Goal: Download file/media

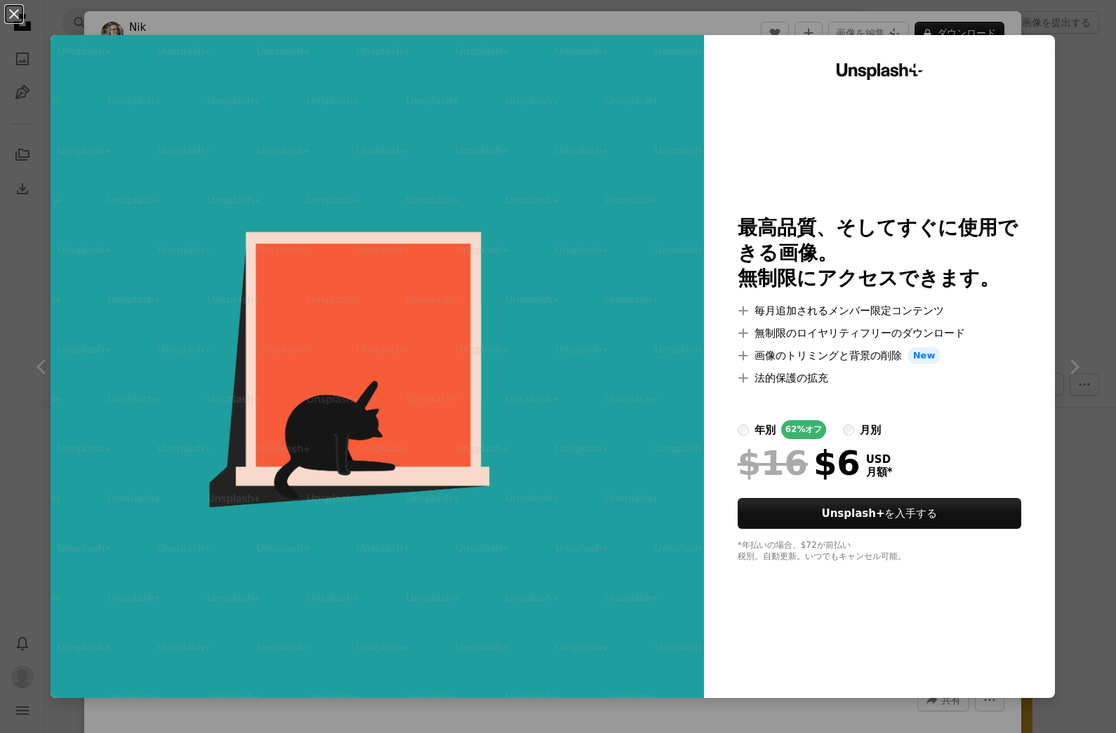
scroll to position [9902, 0]
click at [1087, 126] on div "An X shape Unsplash+ 最高品質、そしてすぐに使用できる画像。 無制限にアクセスできます。 A plus sign 毎月追加されるメンバー限…" at bounding box center [558, 366] width 1116 height 733
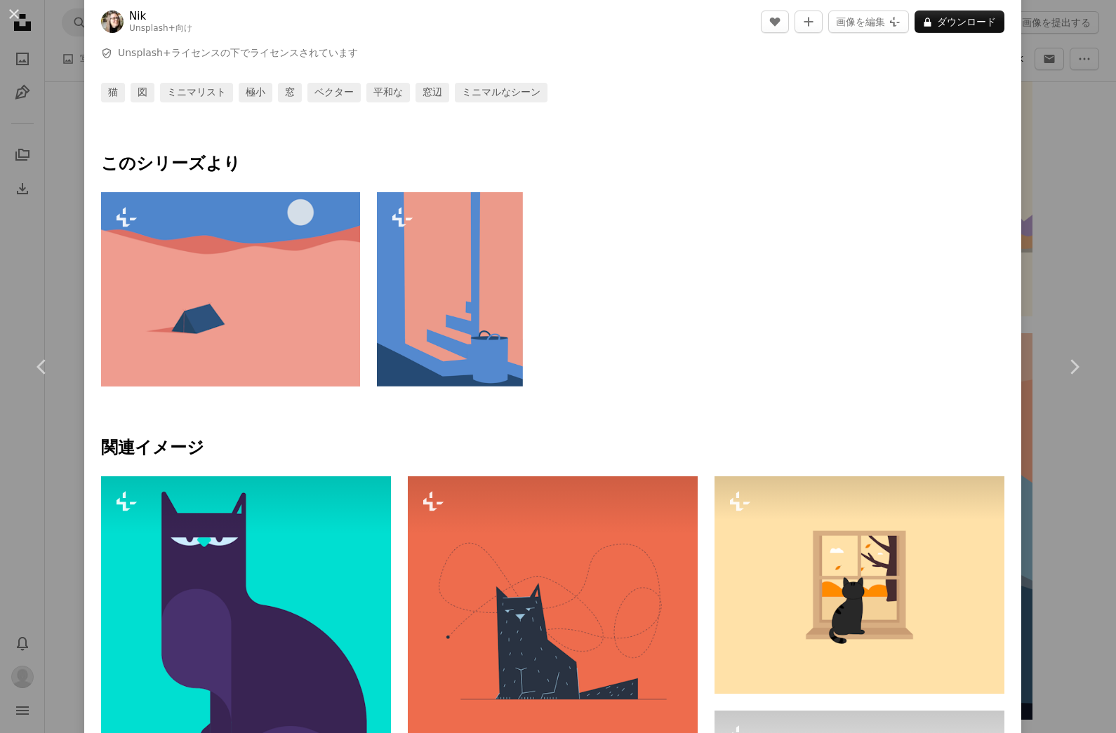
scroll to position [743, 0]
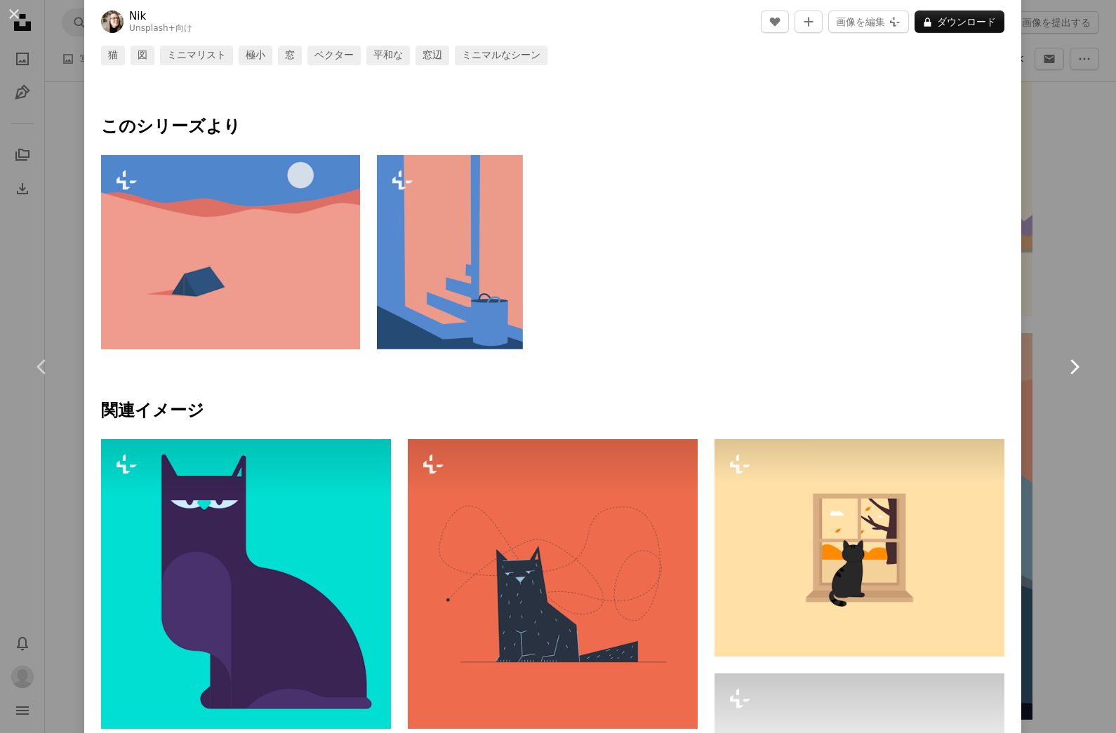
click at [1090, 300] on link "Chevron right" at bounding box center [1073, 367] width 84 height 135
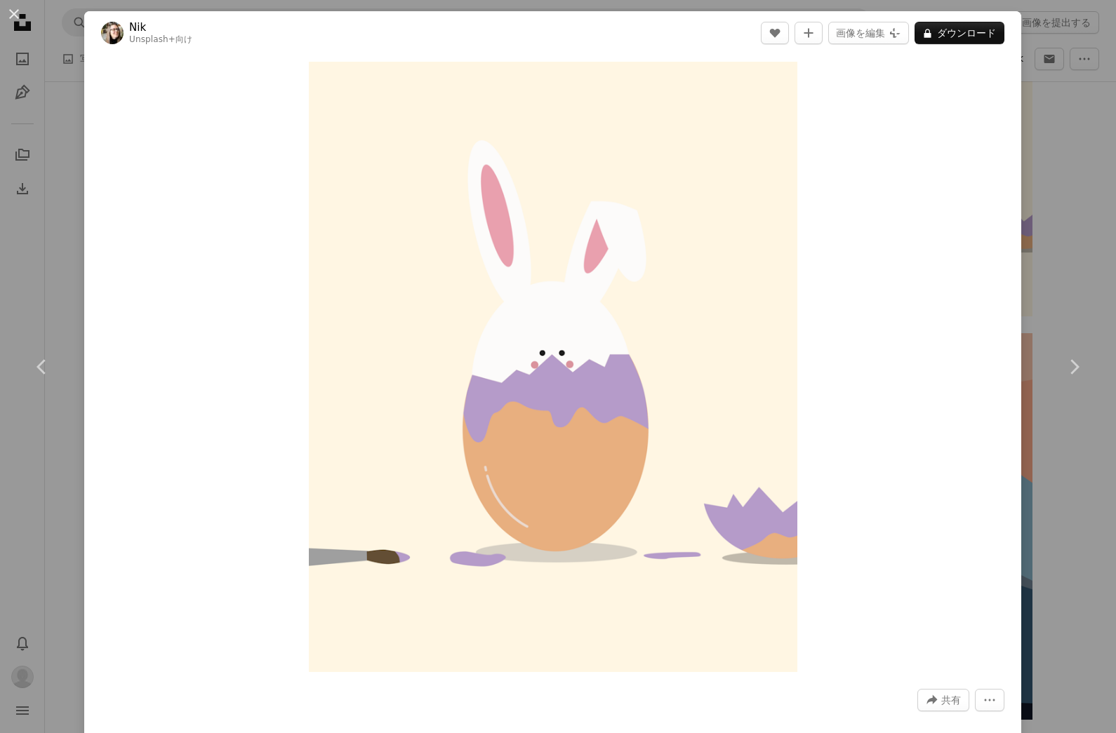
click at [1083, 246] on div "An X shape Chevron left Chevron right Nik Unsplash+ 向け A heart A plus sign 画像を編…" at bounding box center [558, 366] width 1116 height 733
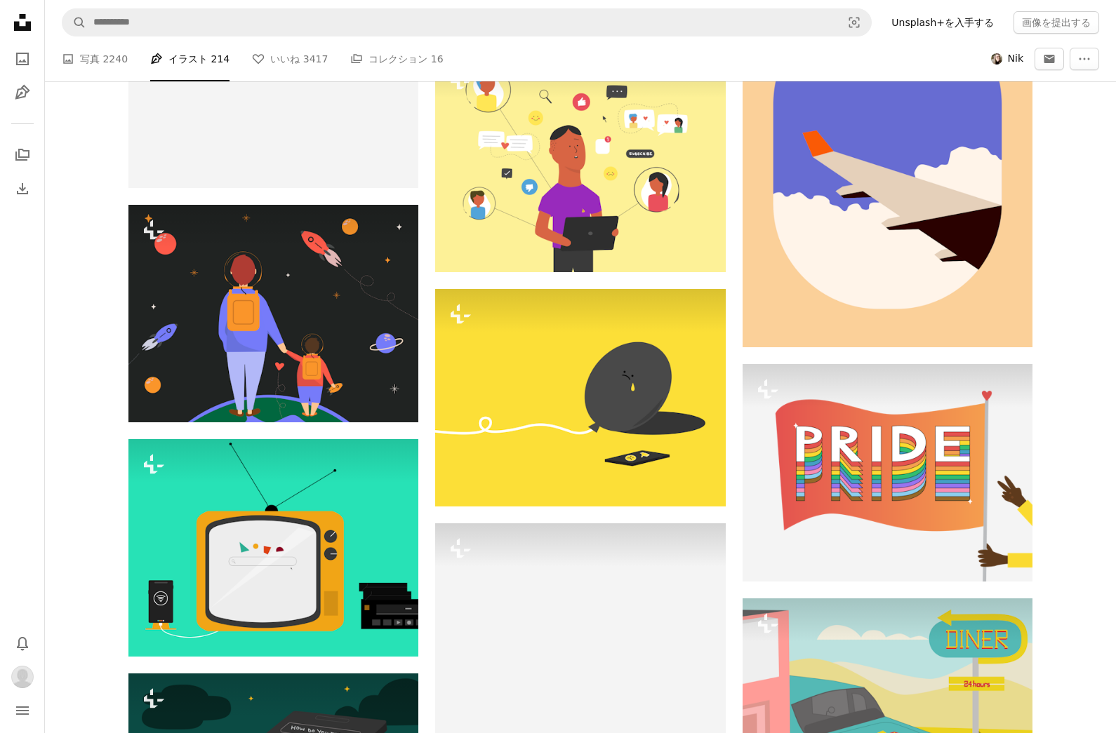
scroll to position [17561, 0]
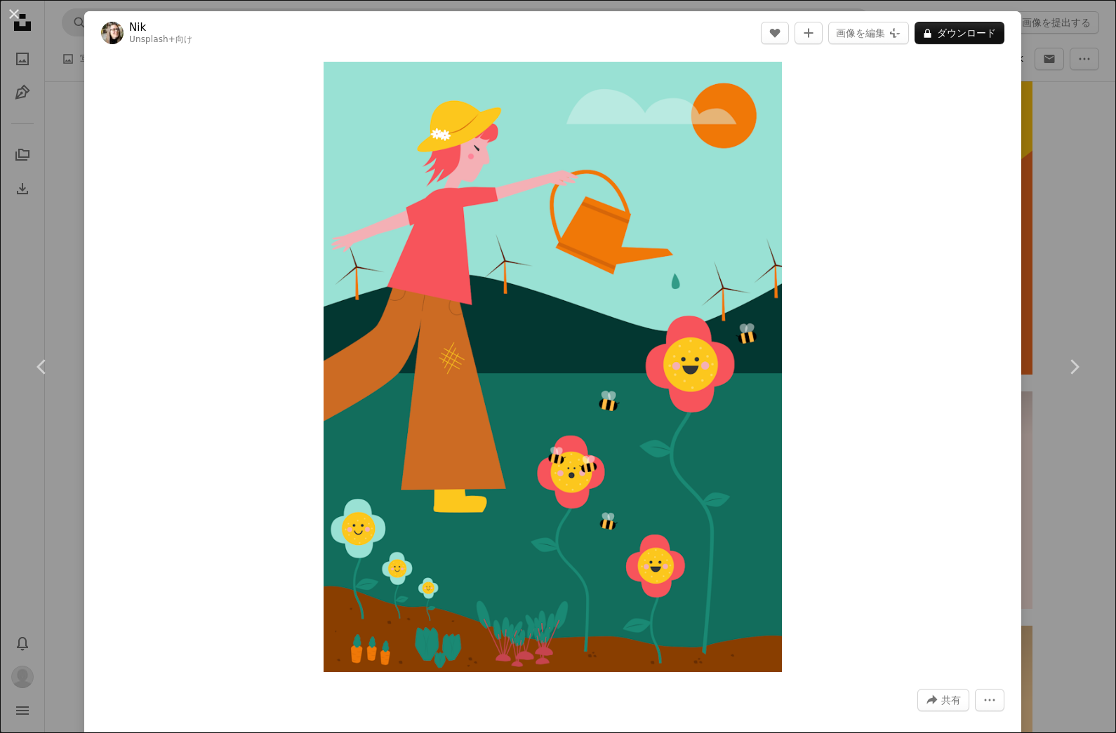
scroll to position [16887, 0]
click at [1088, 174] on div "An X shape Chevron left Chevron right Nik Unsplash+ 向け A heart A plus sign 画像を編…" at bounding box center [558, 366] width 1116 height 733
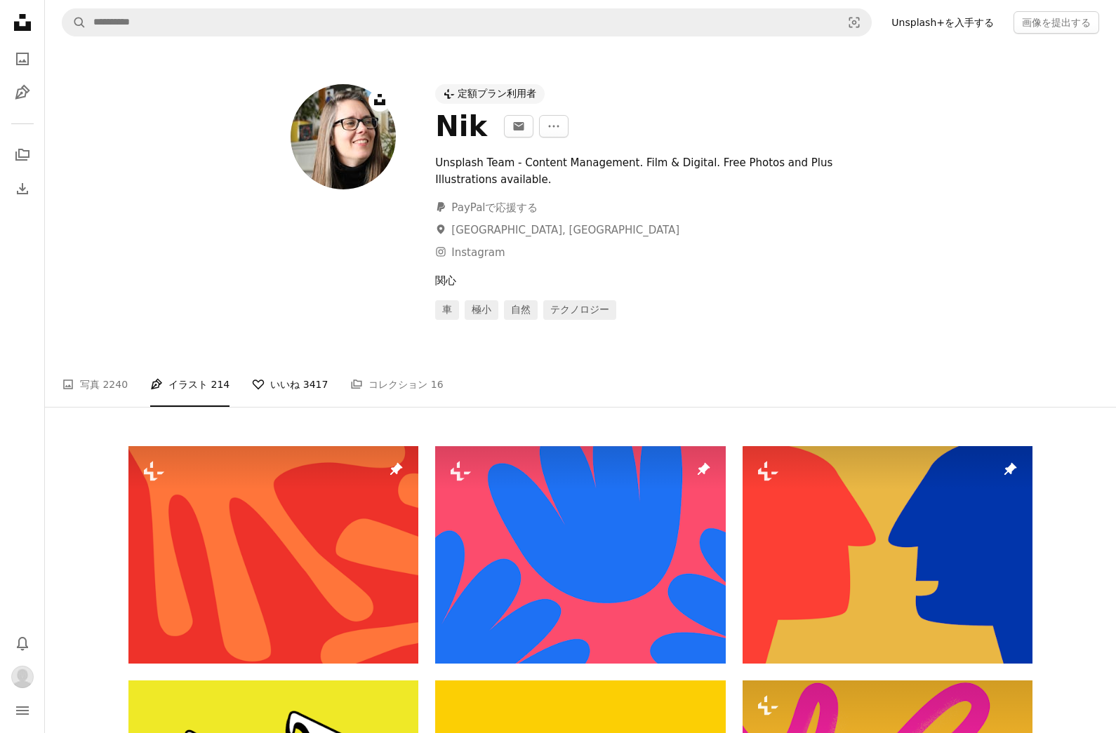
click at [274, 377] on link "A heart いいね 3417" at bounding box center [290, 384] width 76 height 45
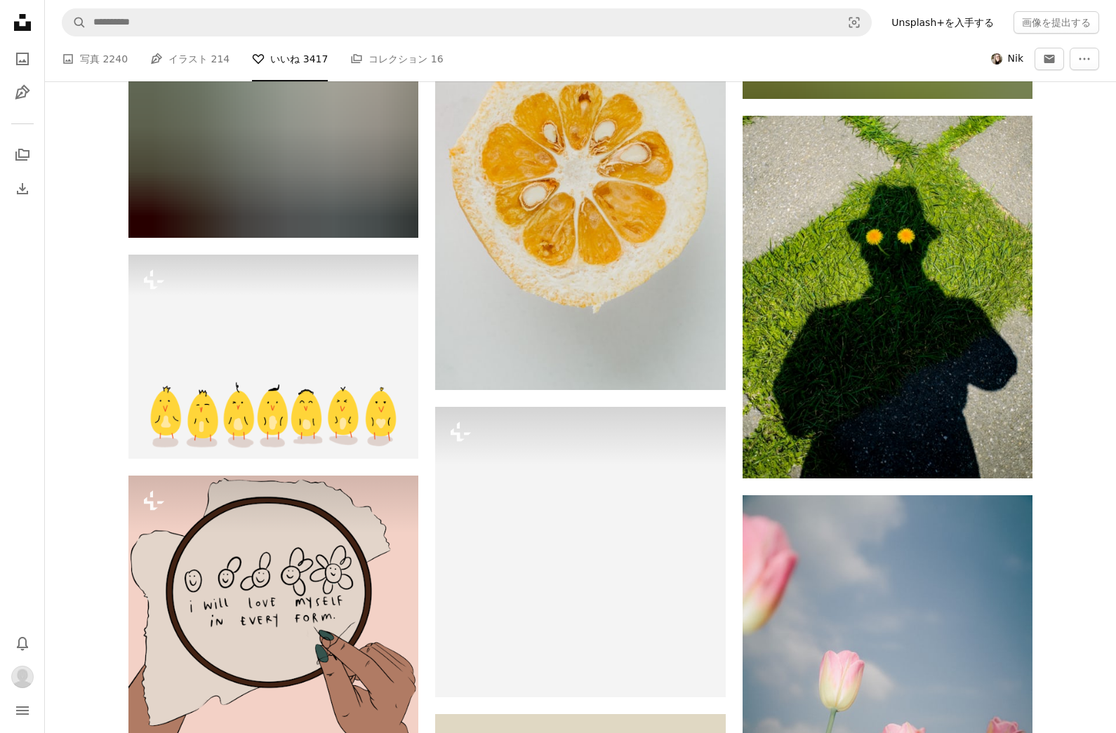
scroll to position [10778, 0]
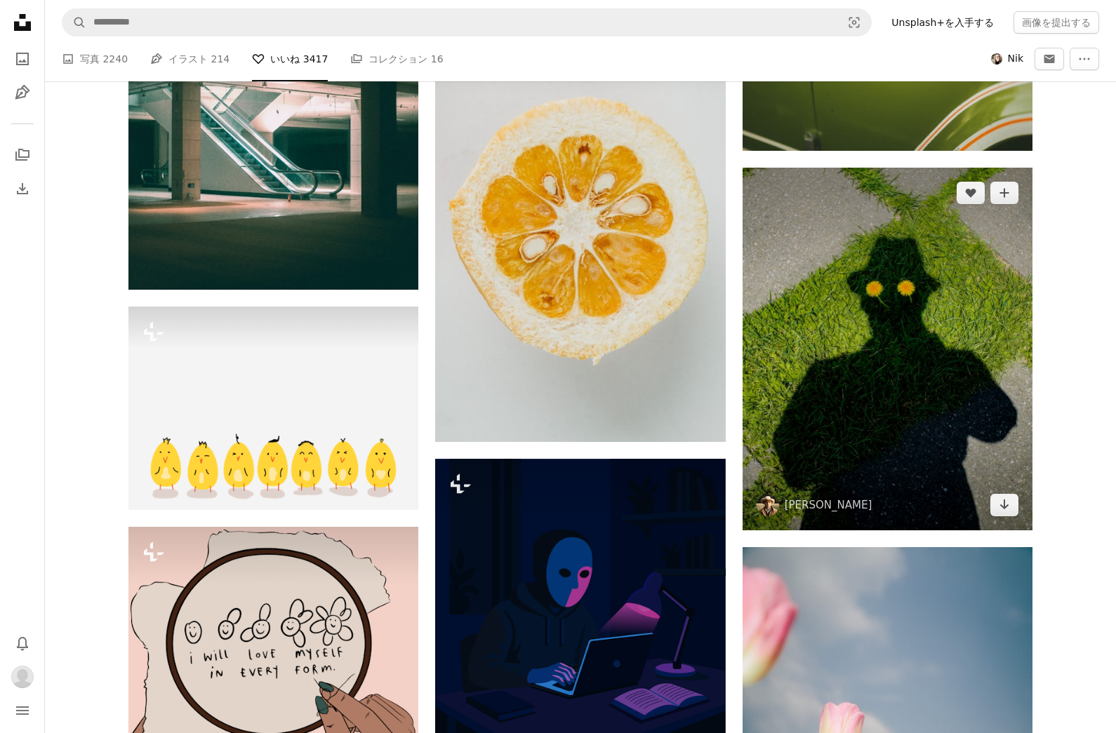
click at [977, 406] on img at bounding box center [887, 349] width 290 height 363
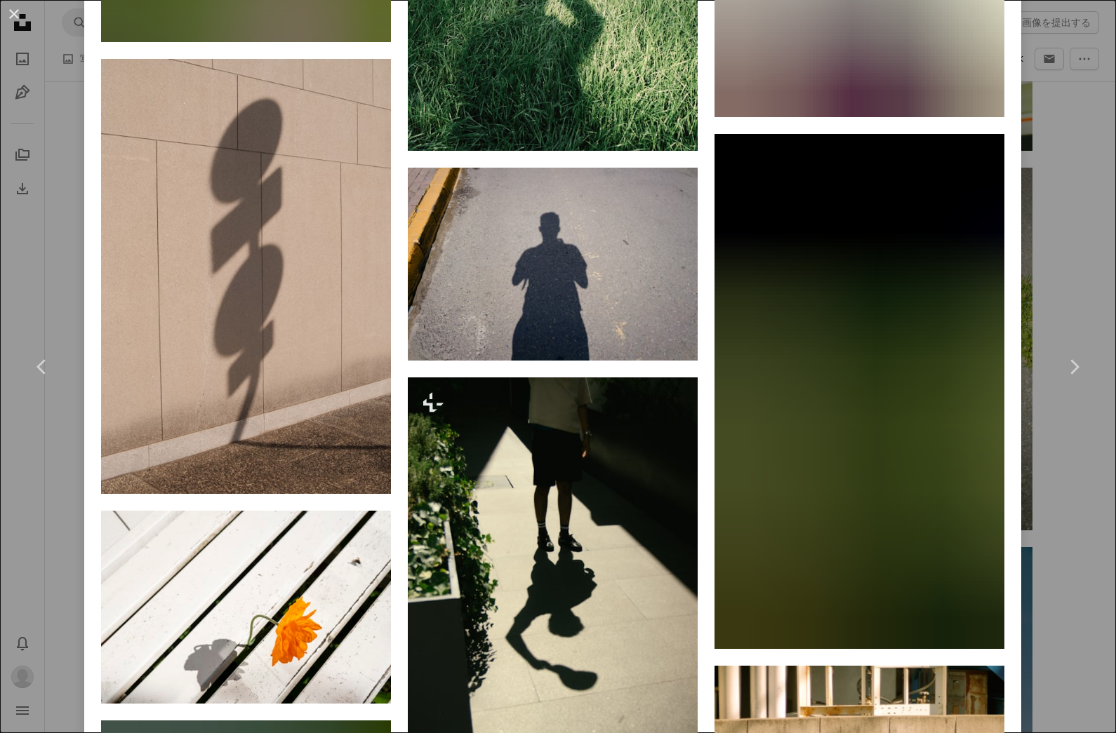
scroll to position [3206, 0]
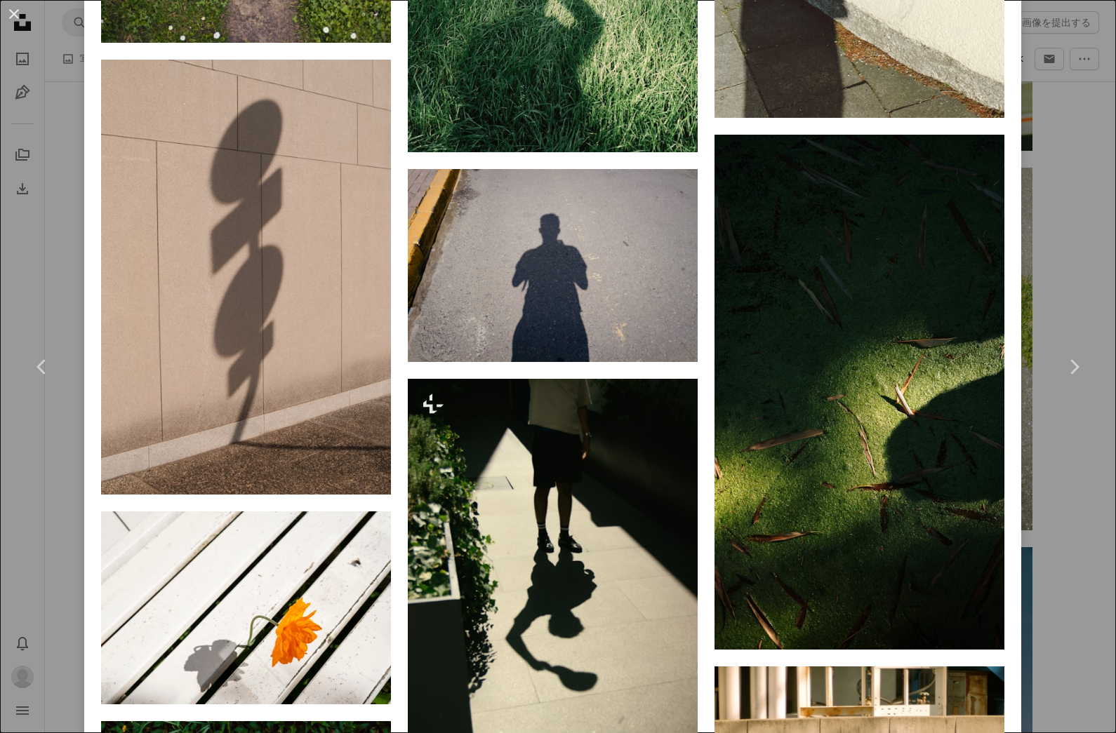
click at [1092, 220] on div "An X shape Chevron left Chevron right Maksym Mazur 案件受付中 A checkmark inside of …" at bounding box center [558, 366] width 1116 height 733
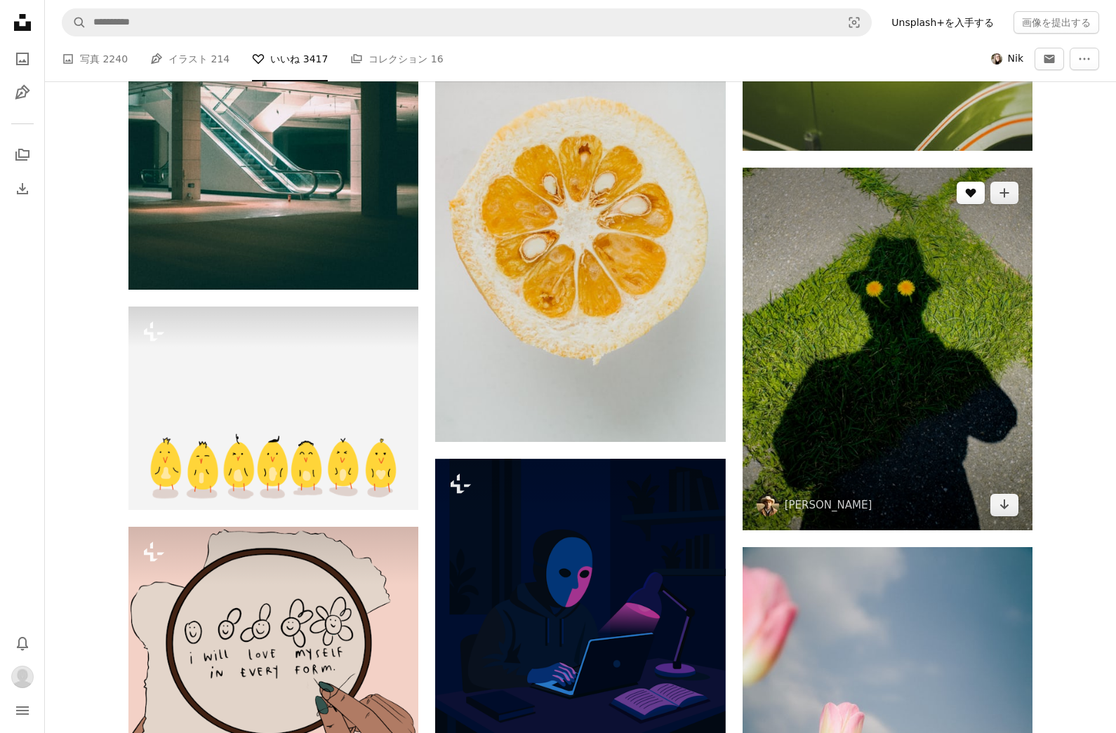
click at [962, 192] on button "A heart" at bounding box center [970, 193] width 28 height 22
click at [1013, 190] on button "A plus sign" at bounding box center [1004, 193] width 28 height 22
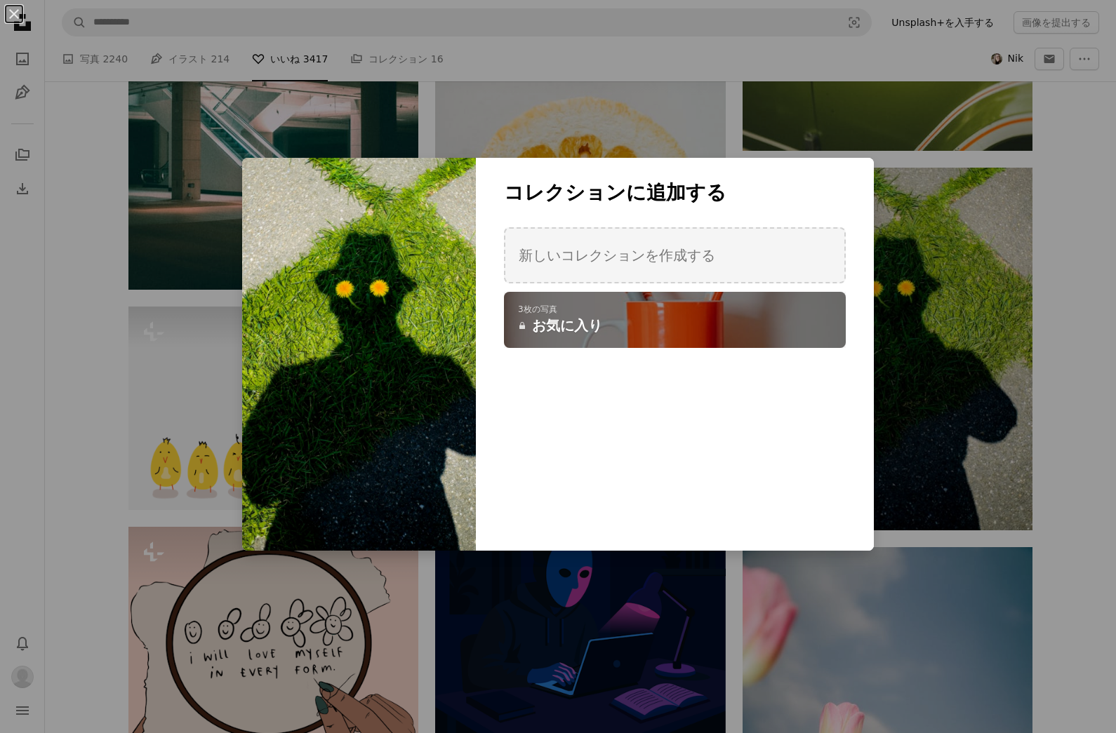
click at [945, 393] on div "An X shape コレクションに追加する 新しいコレクションを作成する A checkmark A plus sign 3枚の写真 A lock お気に入…" at bounding box center [558, 366] width 1116 height 733
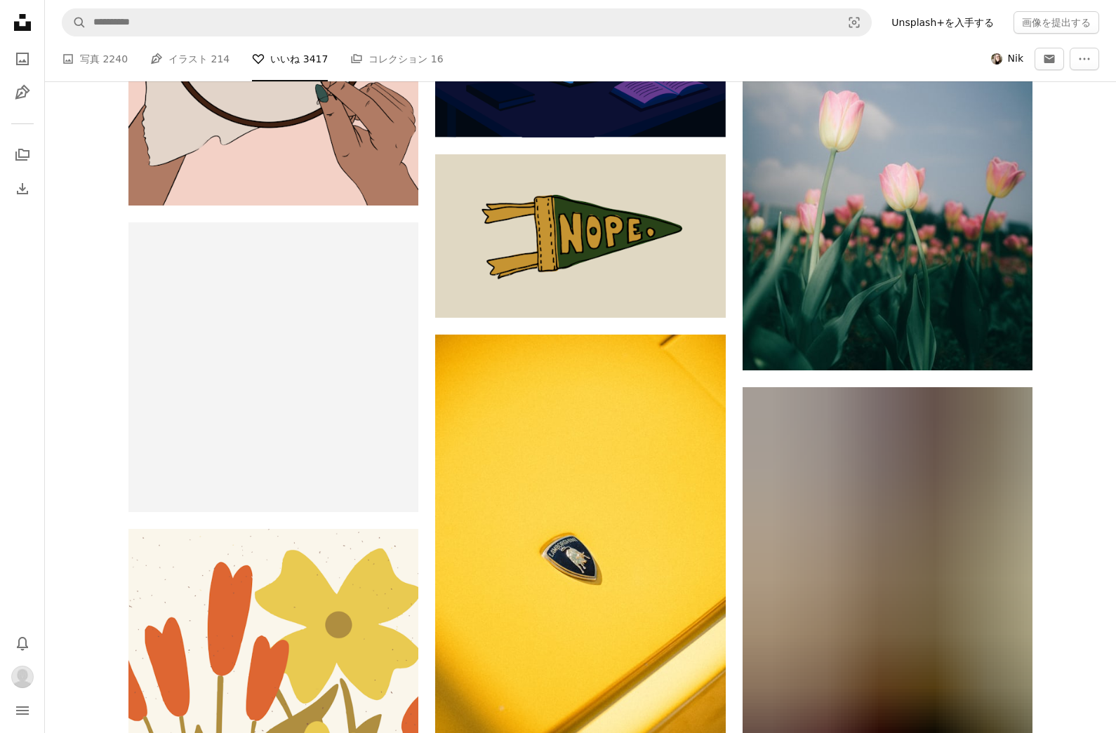
scroll to position [11407, 0]
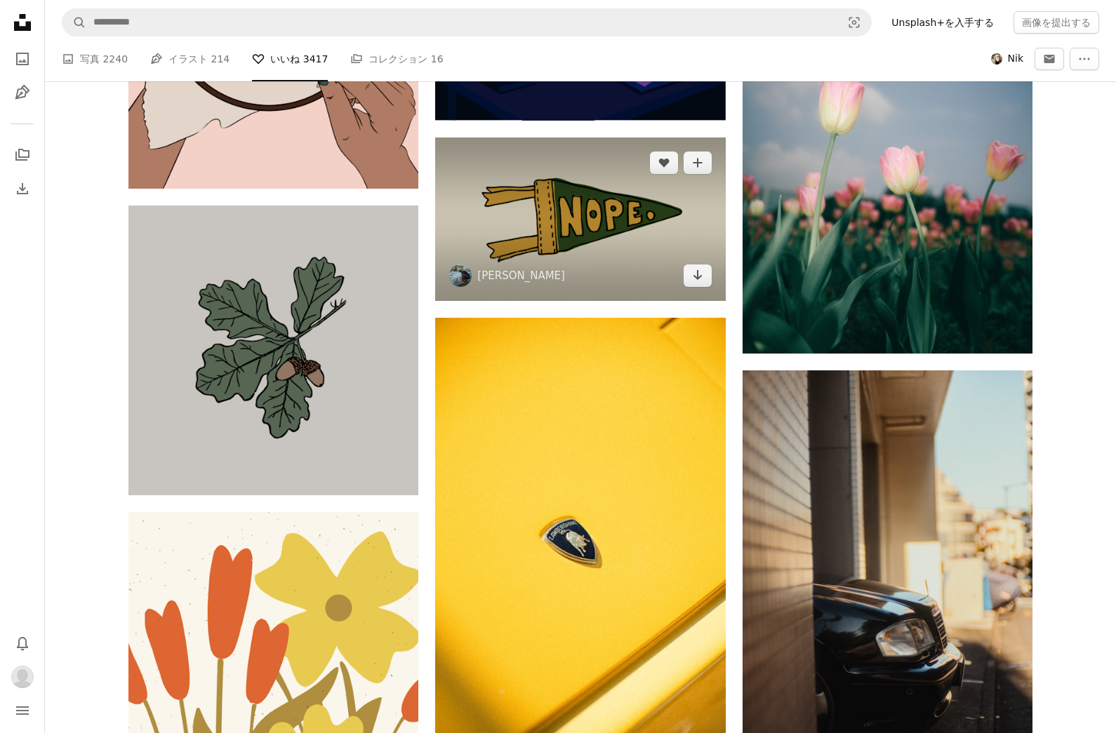
click at [495, 180] on img at bounding box center [580, 219] width 290 height 163
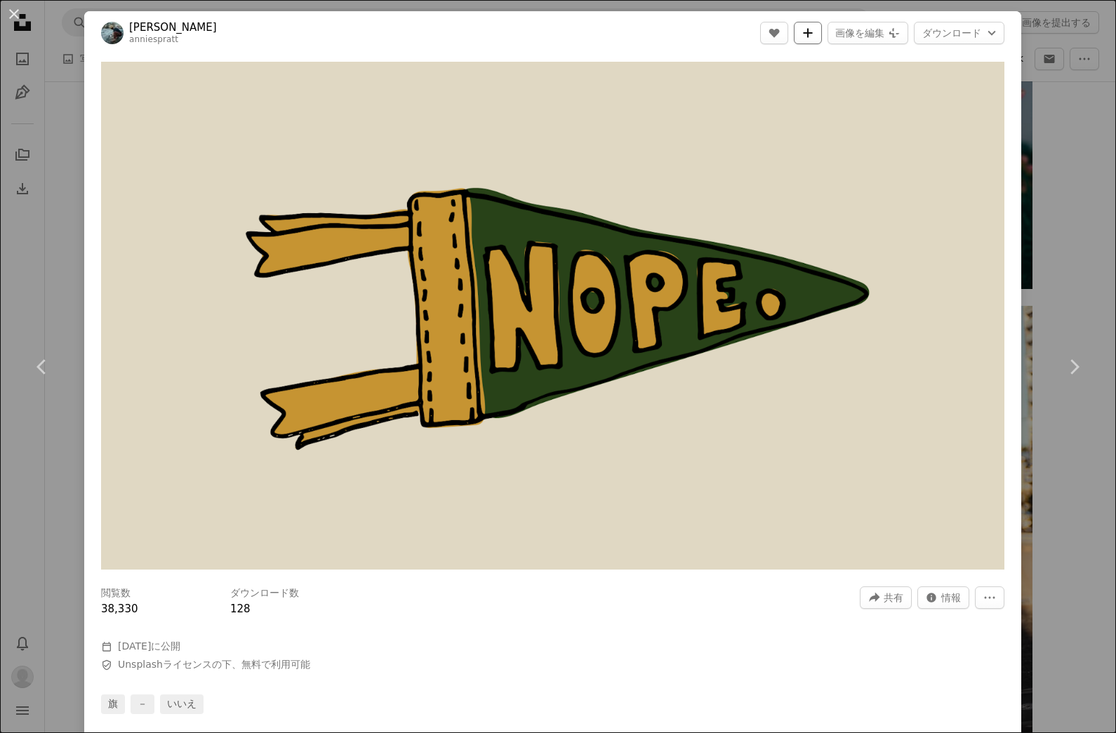
click at [813, 36] on icon "A plus sign" at bounding box center [807, 32] width 11 height 11
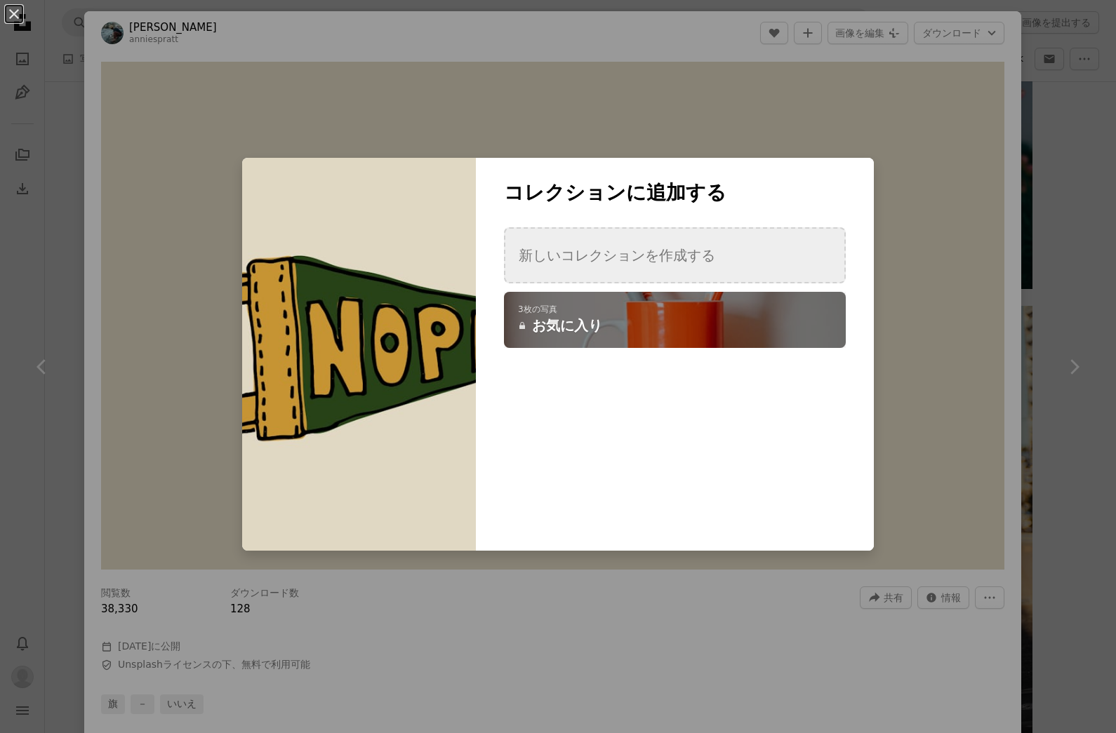
click at [599, 248] on button "新しいコレクションを作成する" at bounding box center [675, 255] width 342 height 56
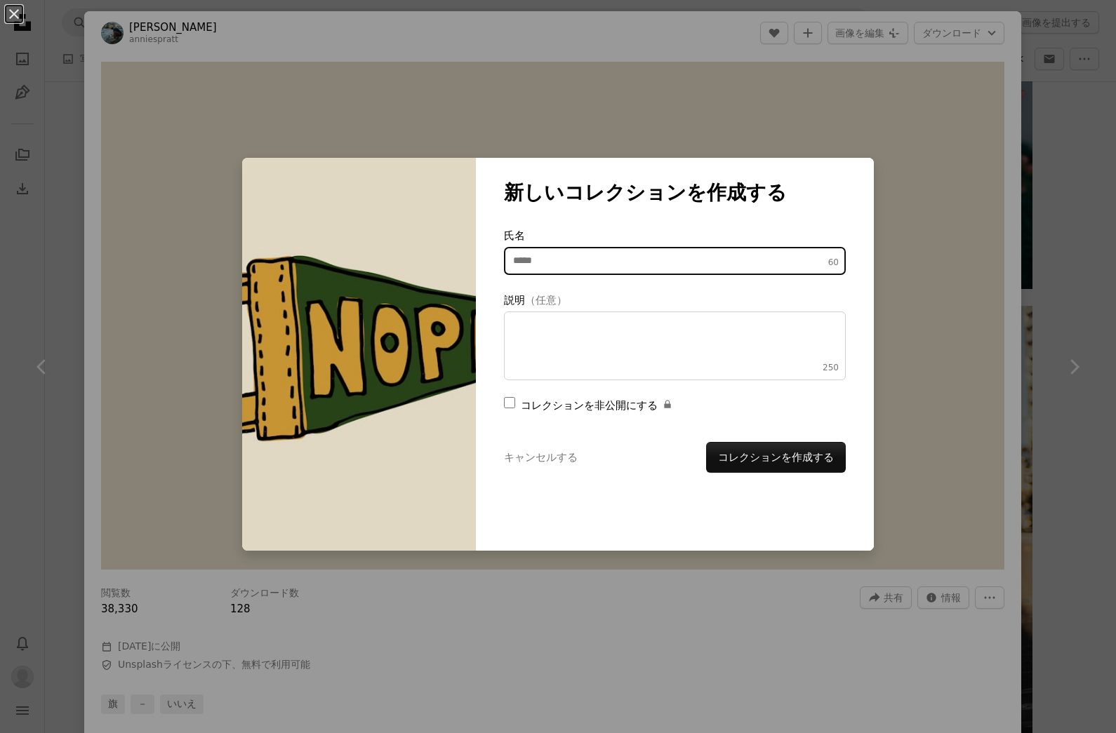
click at [656, 252] on input "氏名 60" at bounding box center [675, 261] width 342 height 28
type input "*"
type input "****"
click at [515, 392] on form "氏名 56 **** 説明 （任意） 250 コレクションを非公開にする A lock キャンセルする コレクションを作成する" at bounding box center [675, 350] width 342 height 246
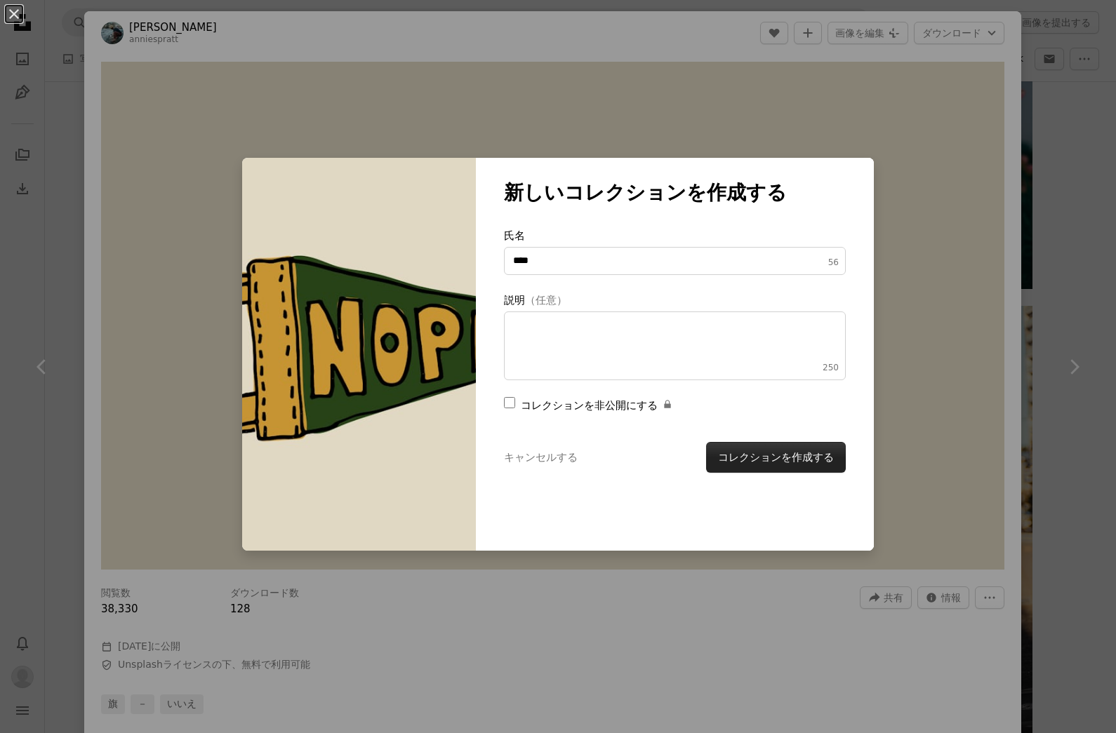
click at [775, 451] on button "コレクションを作成する" at bounding box center [776, 457] width 140 height 31
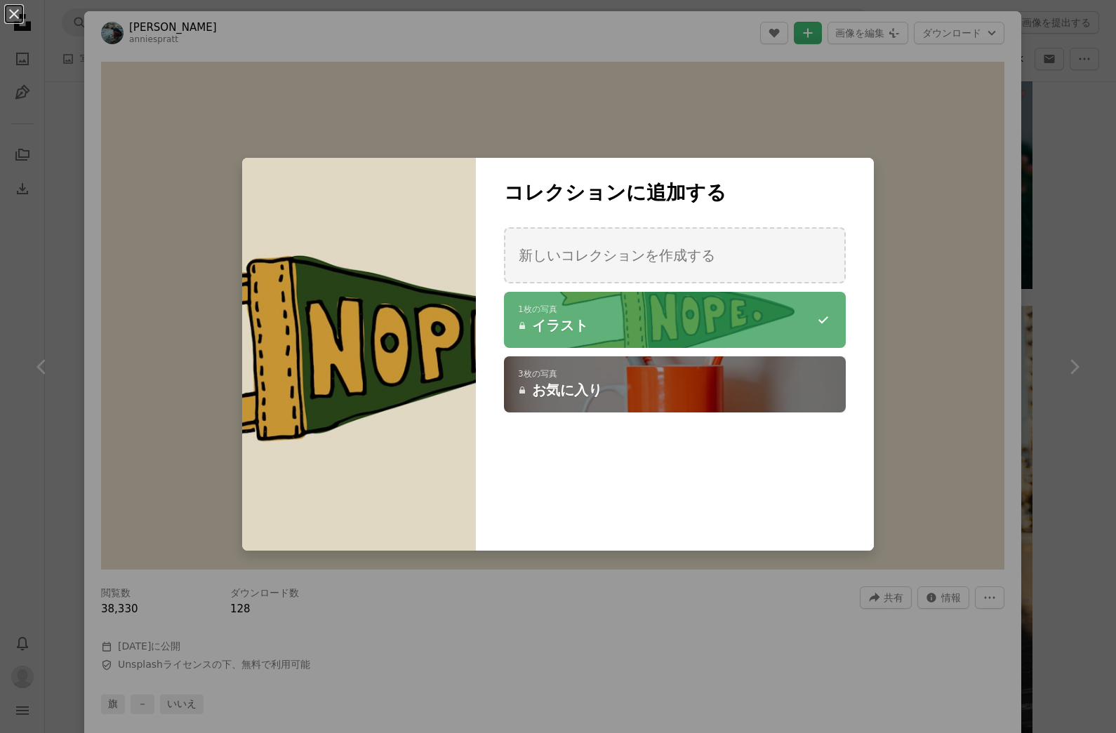
click at [963, 327] on div "An X shape コレクションに追加する 新しいコレクションを作成する A checkmark A minus sign 1枚の写真 A lock イラス…" at bounding box center [558, 366] width 1116 height 733
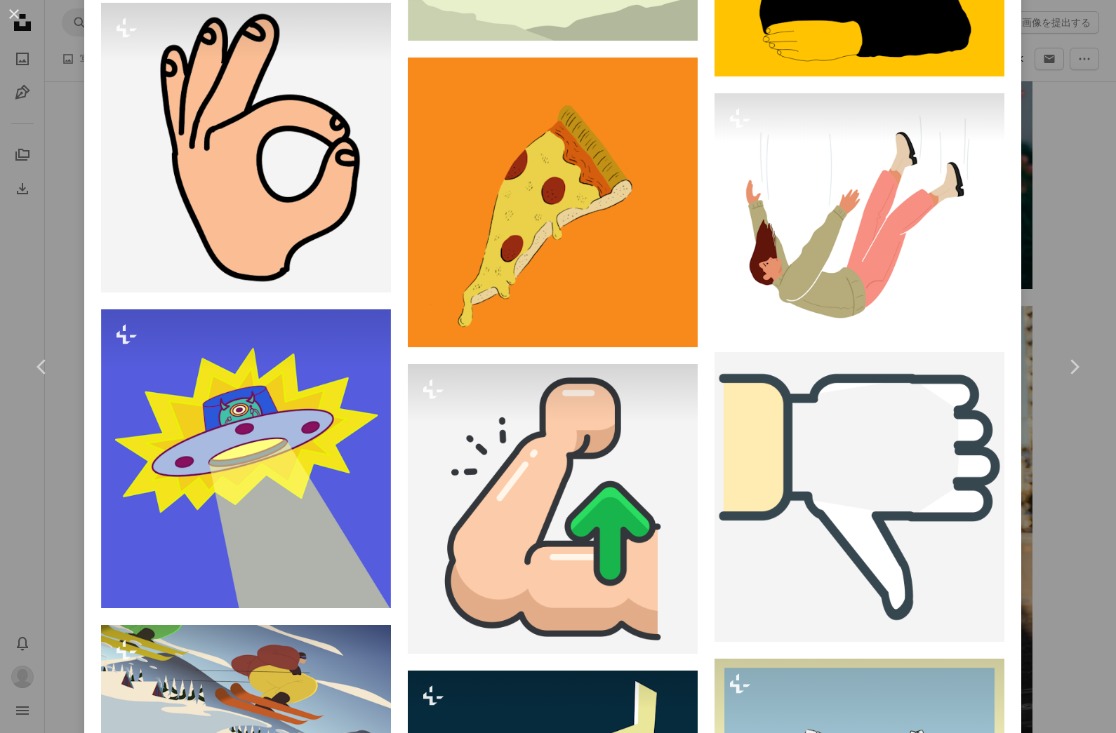
scroll to position [4561, 0]
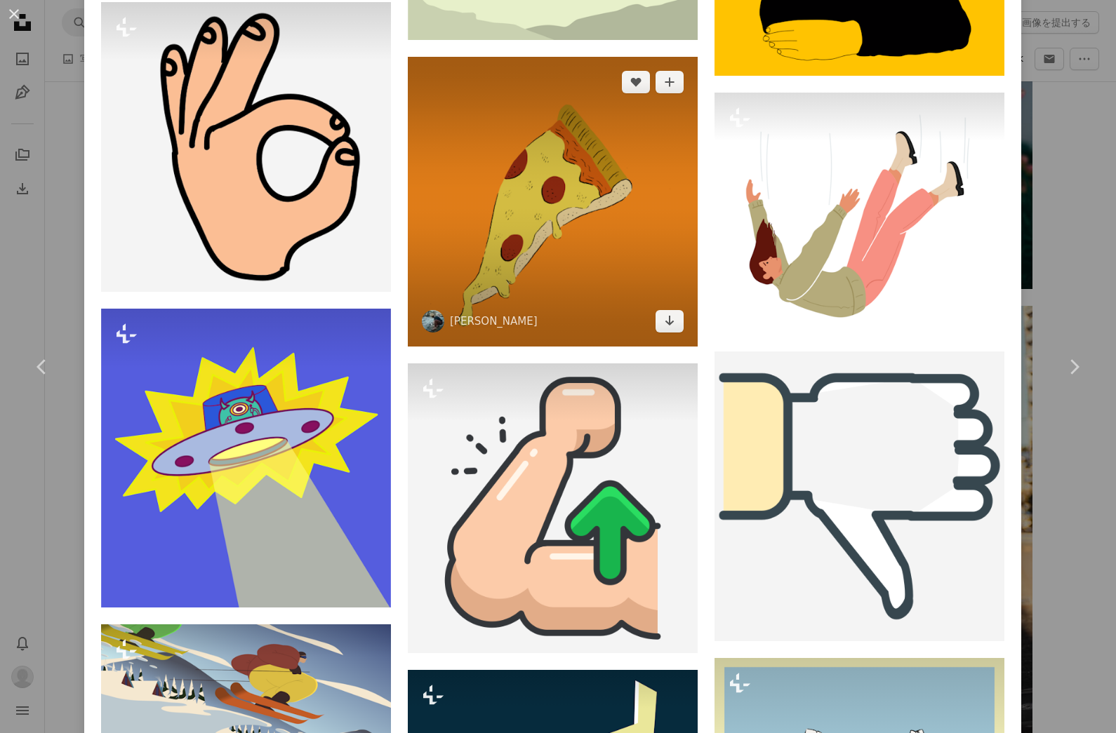
click at [537, 225] on img at bounding box center [553, 202] width 290 height 290
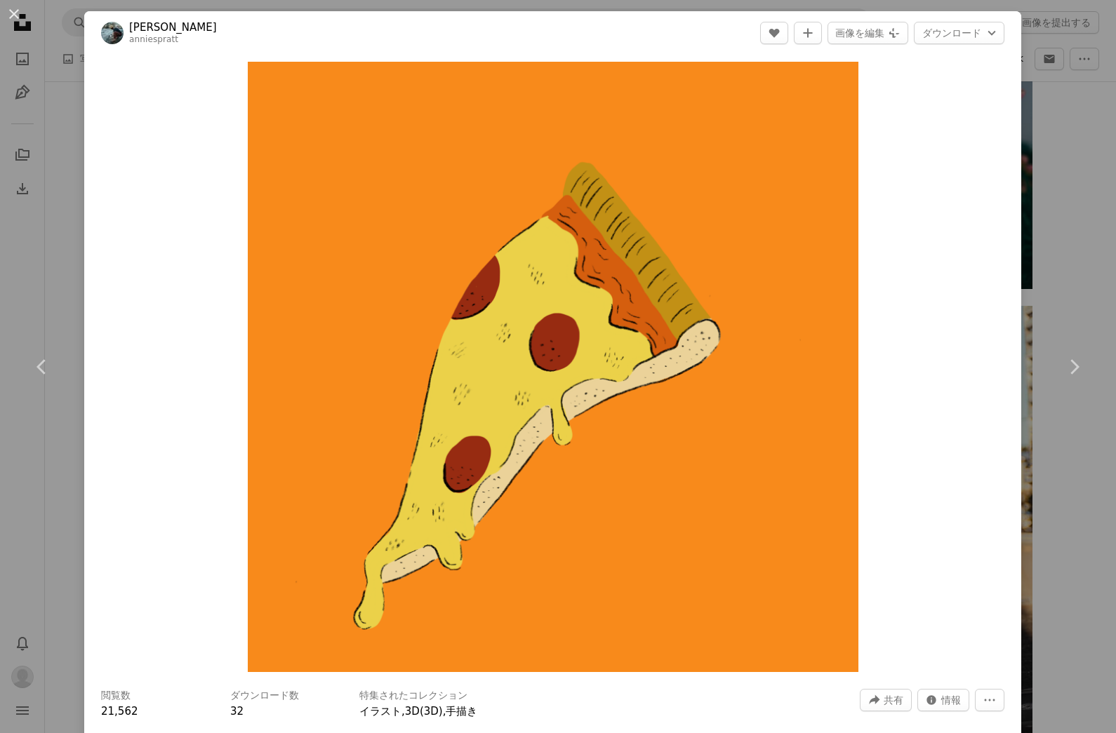
click at [48, 157] on div "An X shape Chevron left Chevron right [PERSON_NAME] anniespratt A heart A plus …" at bounding box center [558, 366] width 1116 height 733
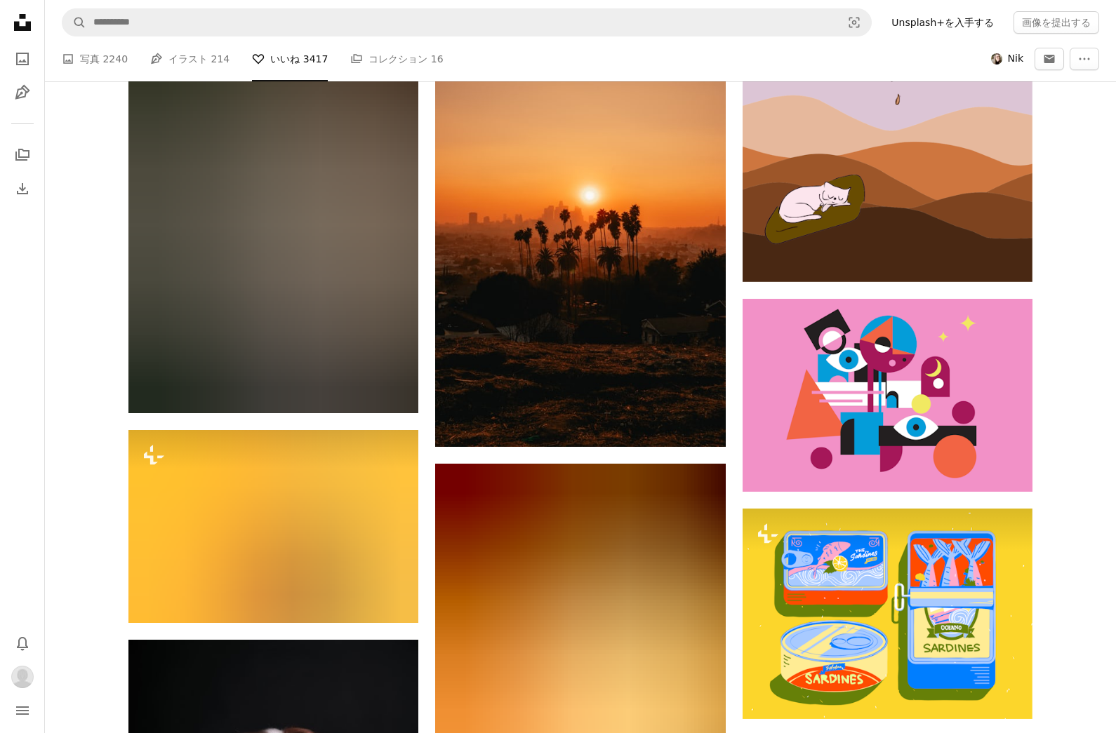
scroll to position [13290, 0]
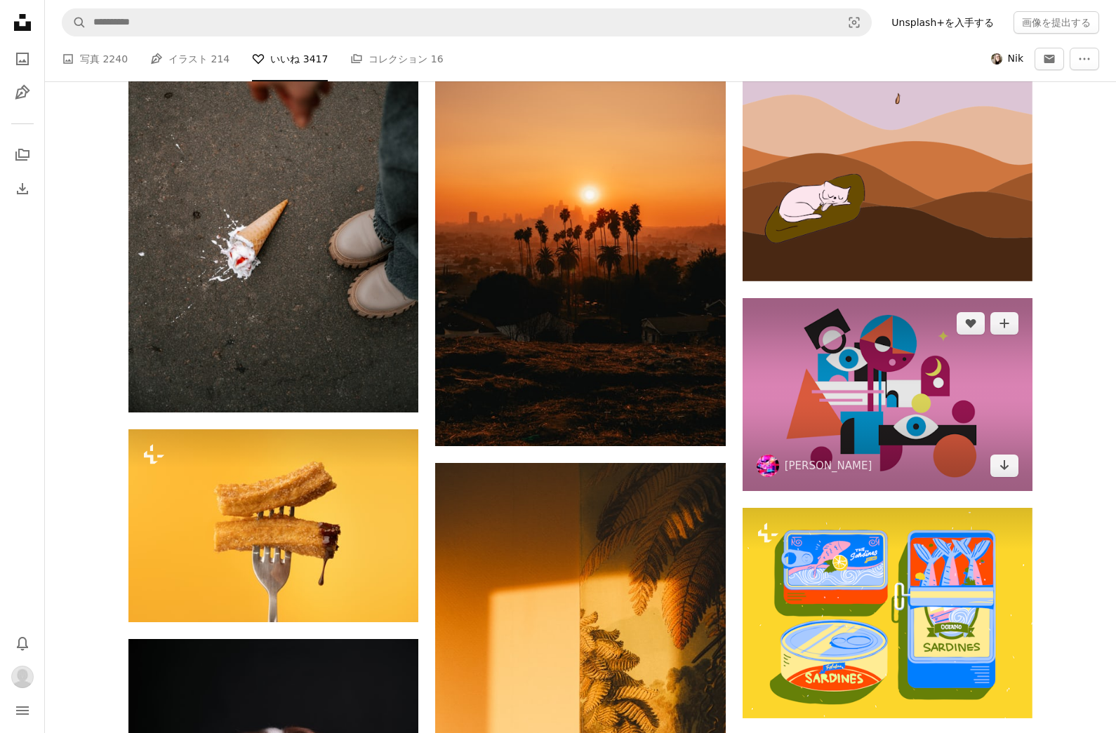
click at [903, 412] on img at bounding box center [887, 394] width 290 height 193
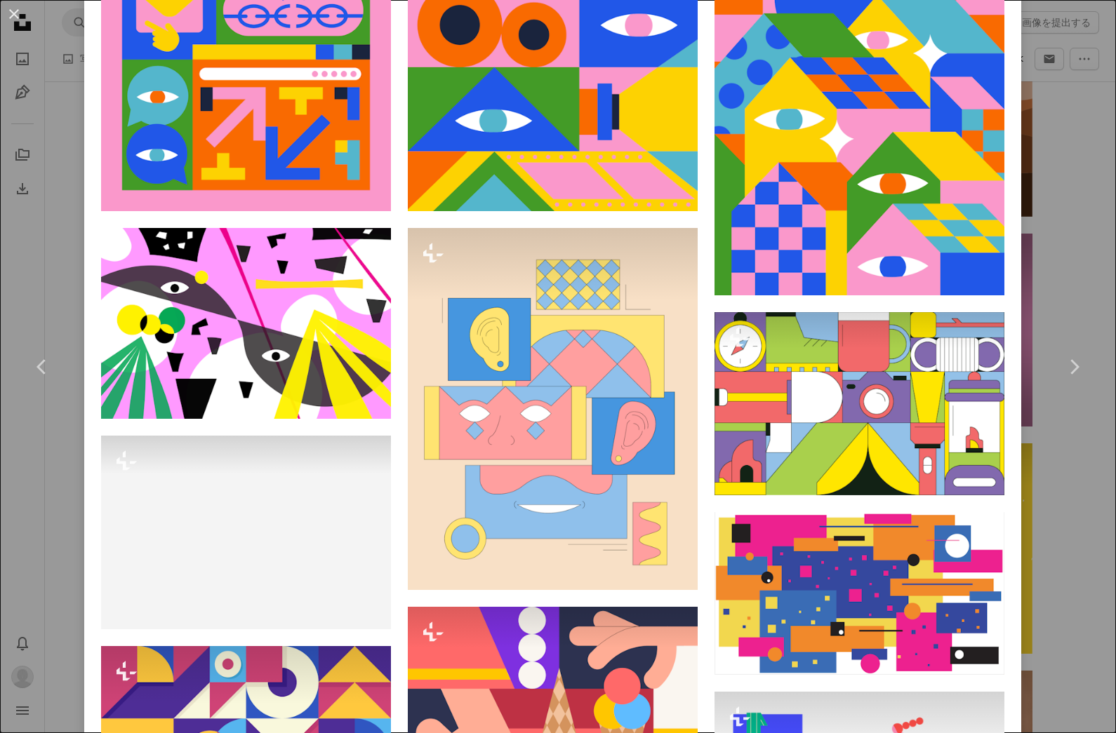
scroll to position [1210, 0]
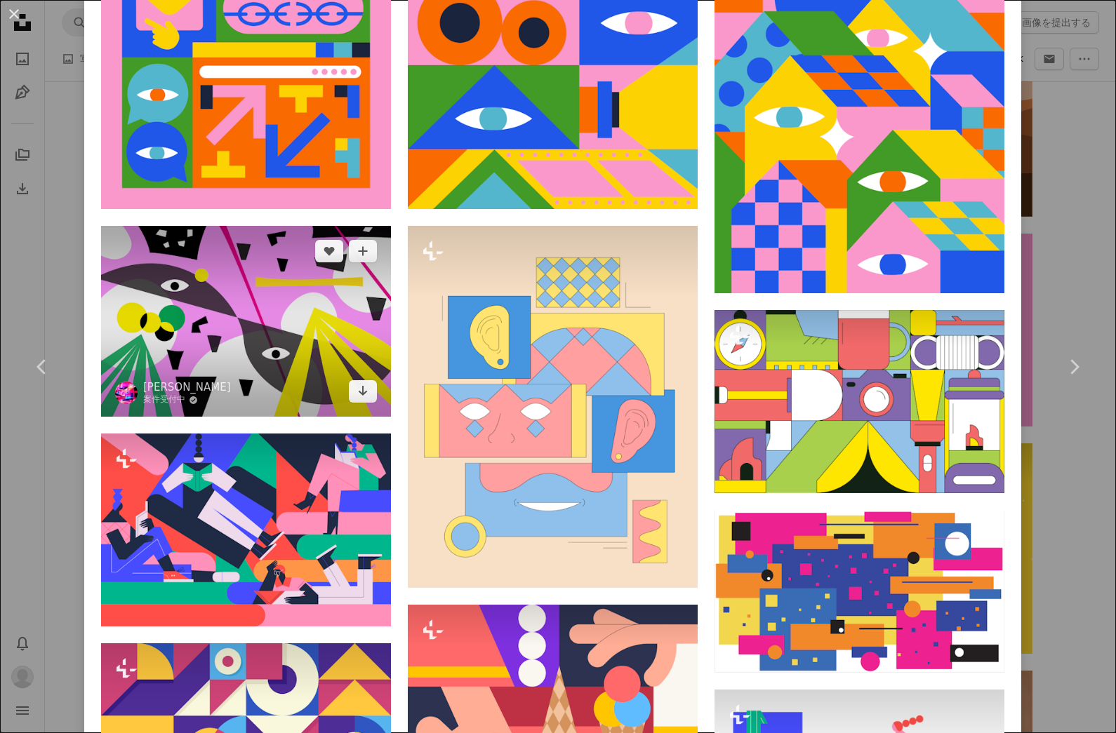
click at [154, 335] on img at bounding box center [246, 322] width 290 height 192
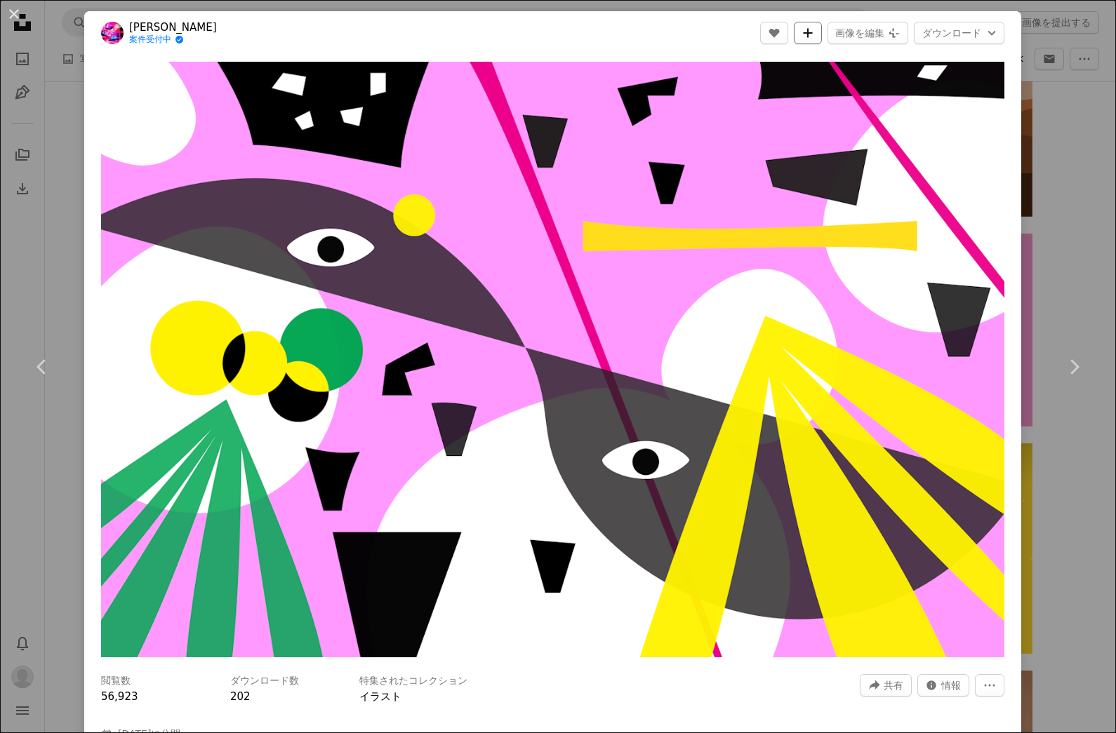
click at [813, 27] on icon "A plus sign" at bounding box center [807, 32] width 11 height 11
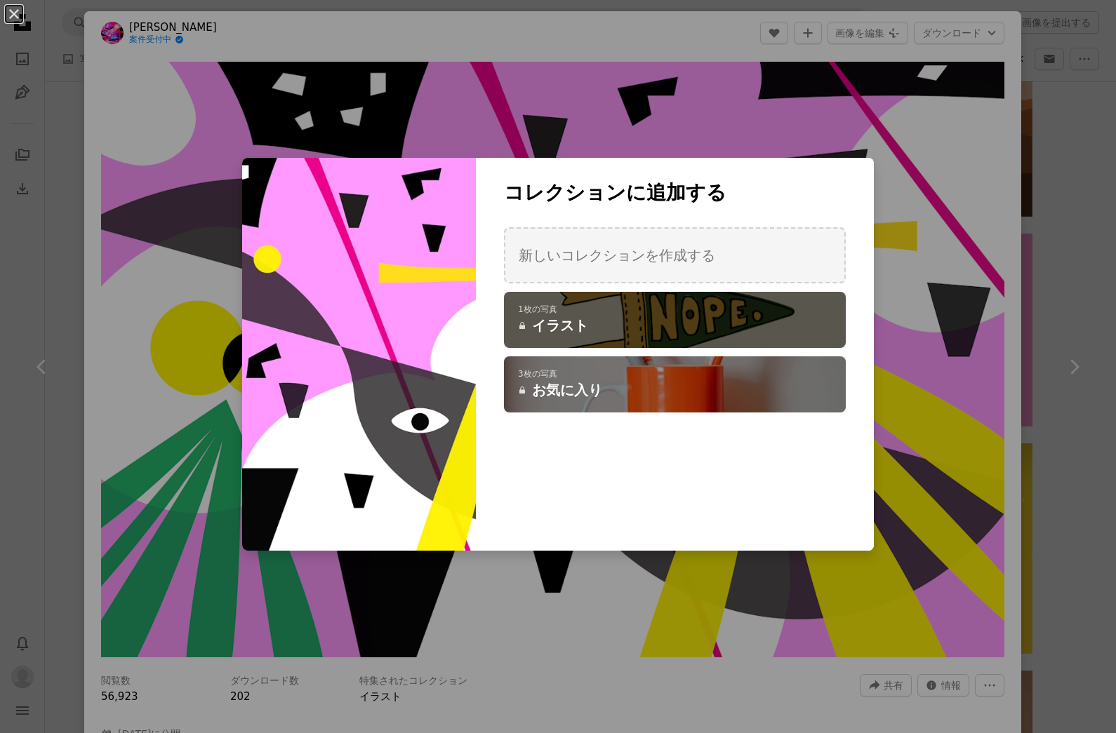
click at [784, 317] on h4 "A lock イラスト" at bounding box center [667, 326] width 298 height 20
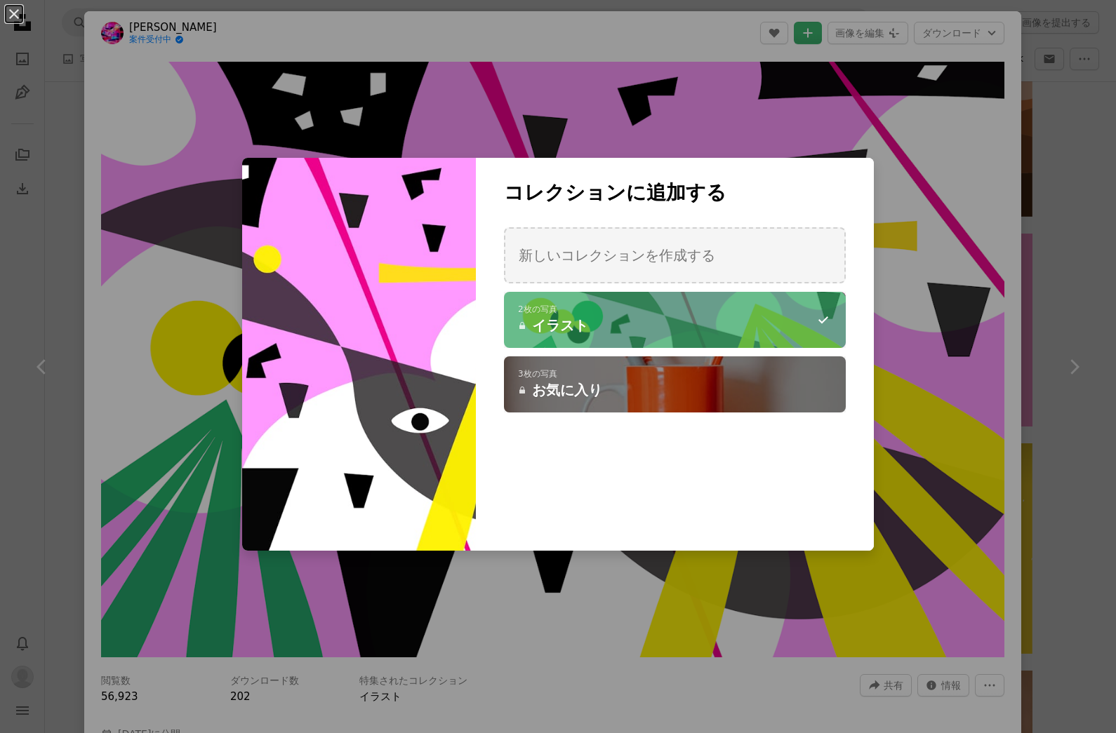
click at [1028, 278] on div "An X shape コレクションに追加する 新しいコレクションを作成する A checkmark A minus sign 2枚の写真 A lock イラス…" at bounding box center [558, 366] width 1116 height 733
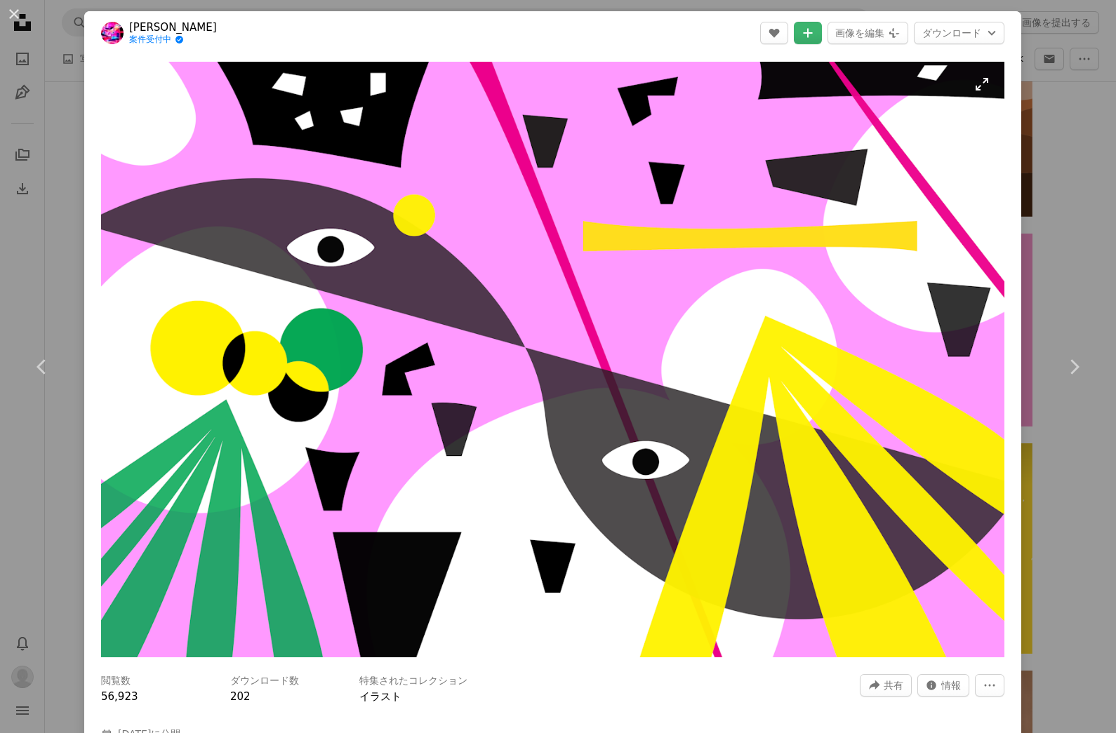
click at [963, 363] on img "この画像でズームインする" at bounding box center [552, 360] width 903 height 596
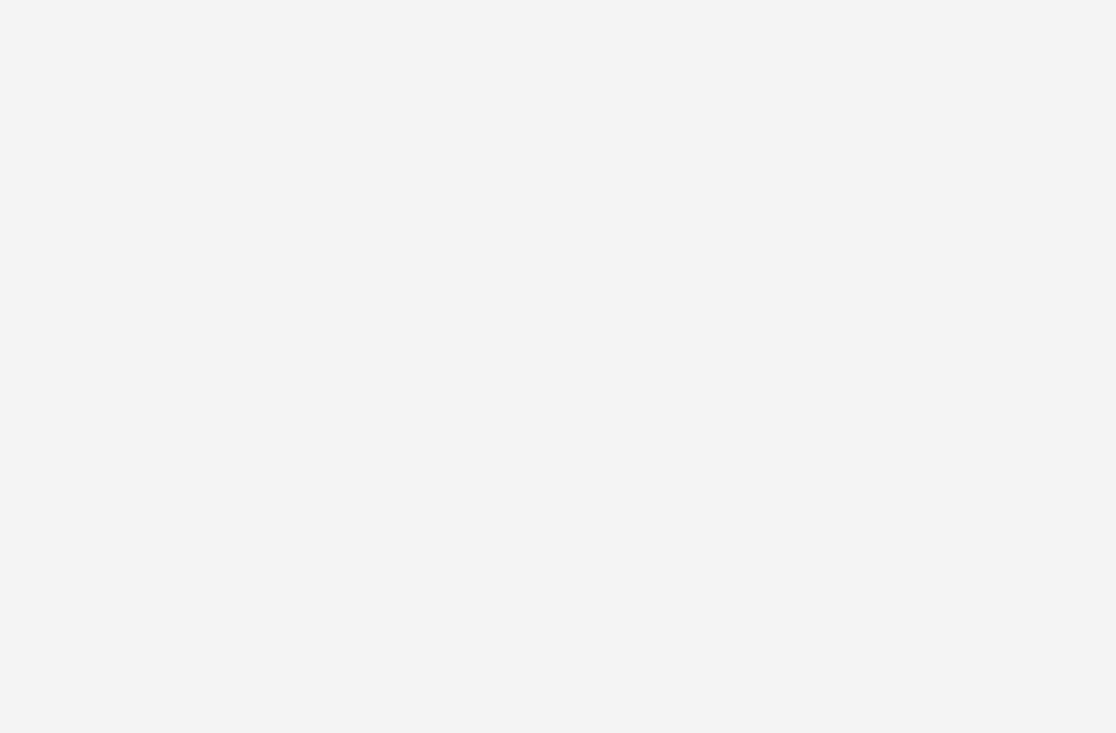
scroll to position [2, 0]
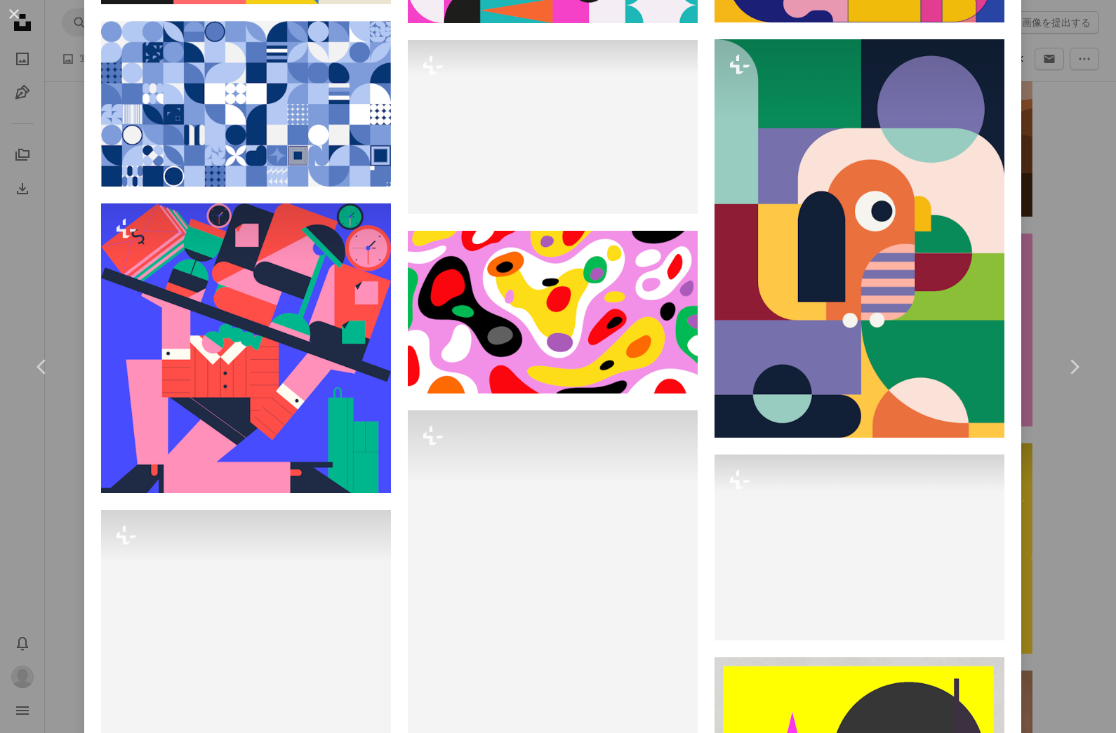
scroll to position [3079, 0]
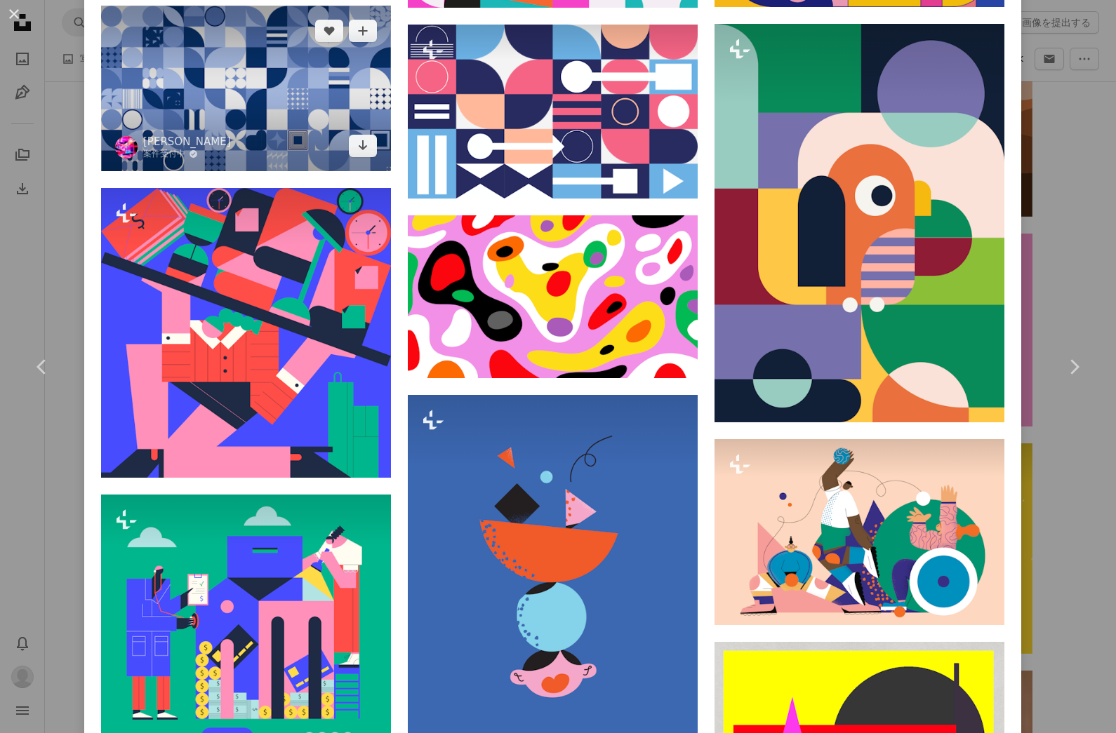
click at [149, 76] on img at bounding box center [246, 89] width 290 height 166
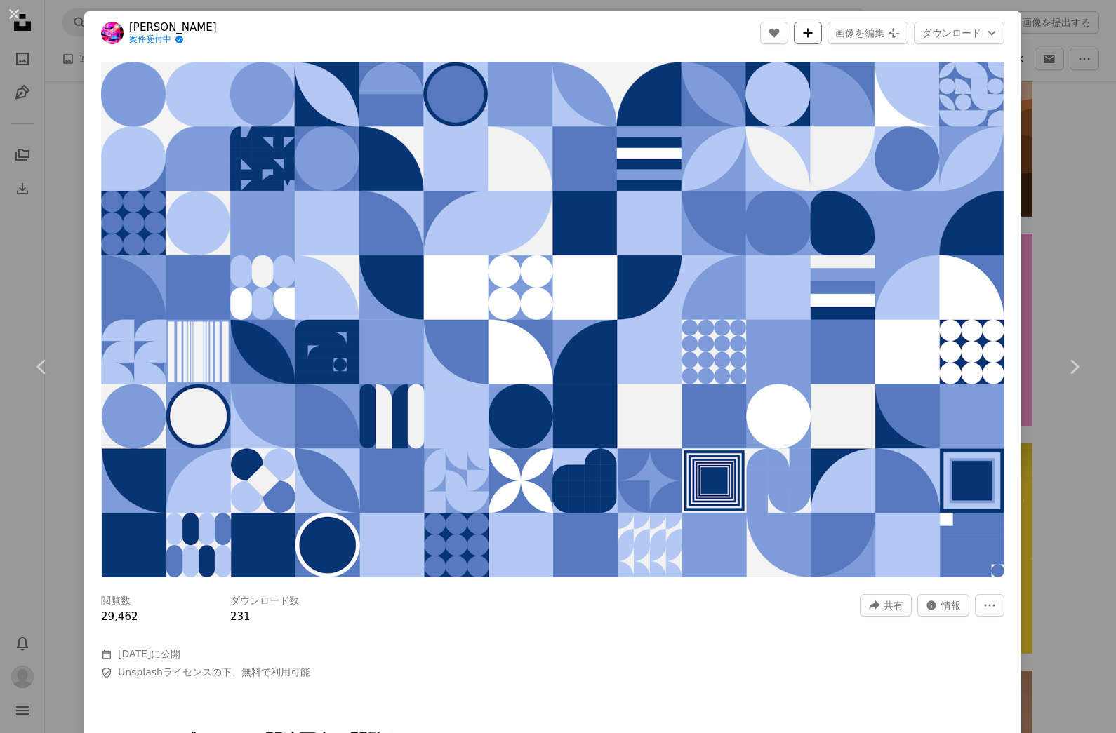
click at [813, 28] on icon "A plus sign" at bounding box center [807, 32] width 11 height 11
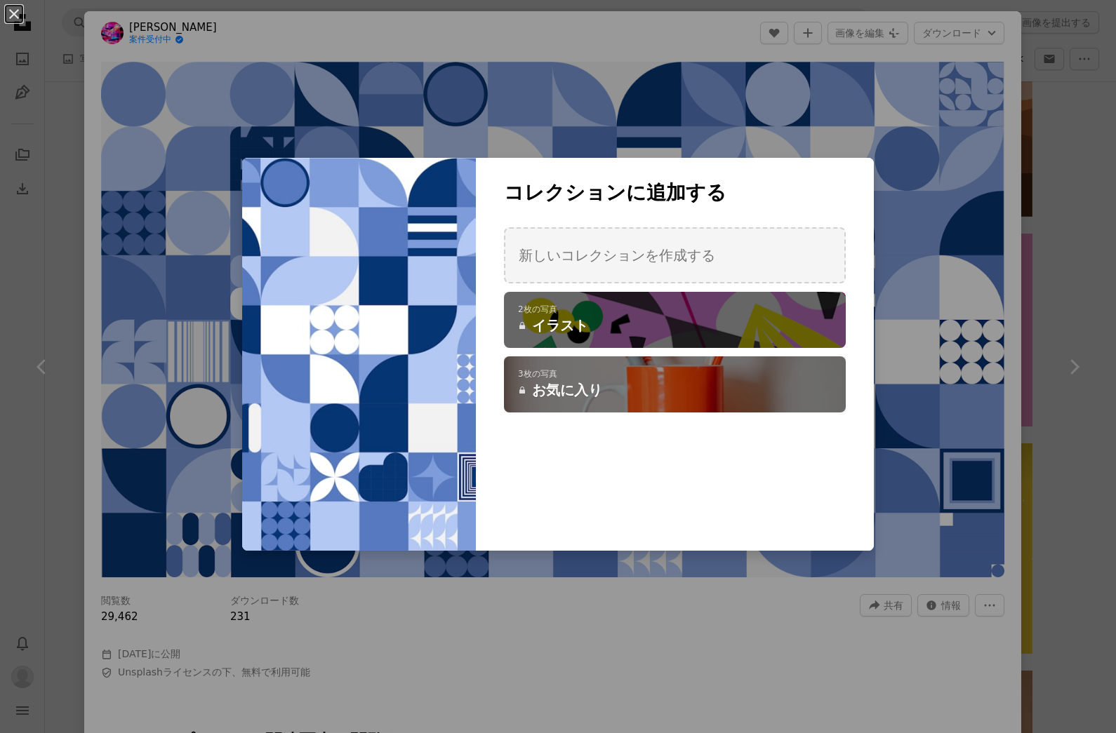
click at [804, 317] on h4 "A lock イラスト" at bounding box center [667, 326] width 298 height 20
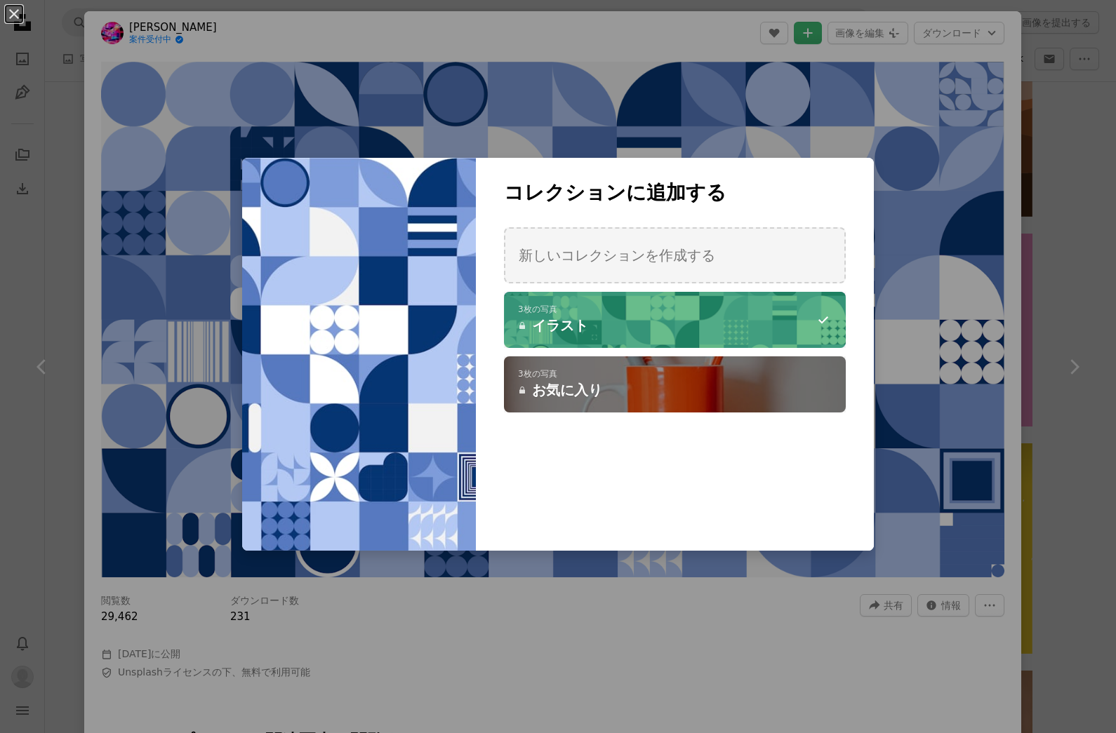
click at [72, 115] on div "An X shape コレクションに追加する 新しいコレクションを作成する A checkmark A minus sign 3枚の写真 A lock イラス…" at bounding box center [558, 366] width 1116 height 733
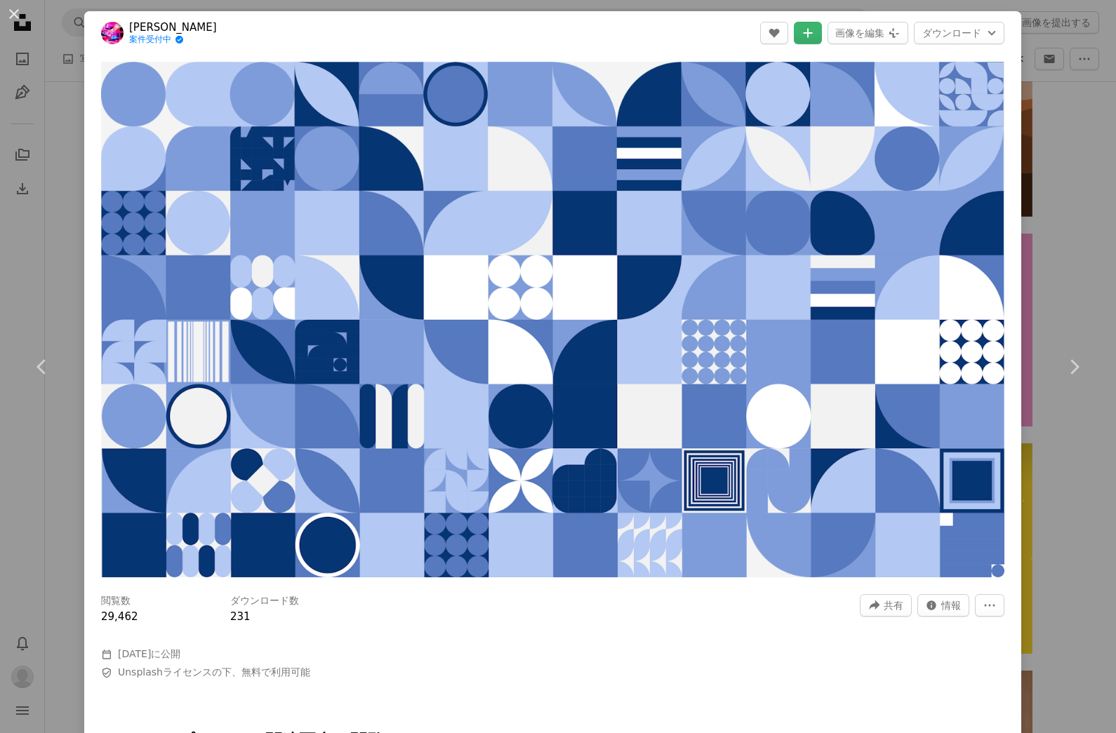
click at [57, 128] on div "An X shape Chevron left Chevron right [PERSON_NAME] 案件受付中 A checkmark inside of…" at bounding box center [558, 366] width 1116 height 733
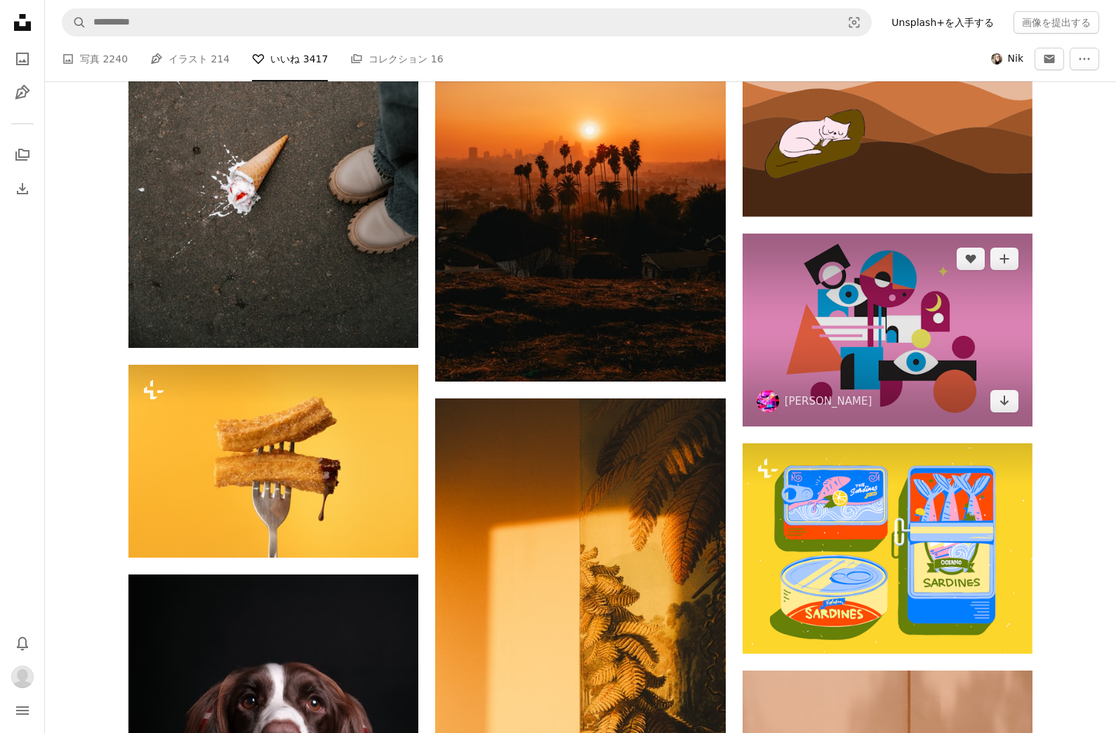
click at [911, 355] on img at bounding box center [887, 330] width 290 height 193
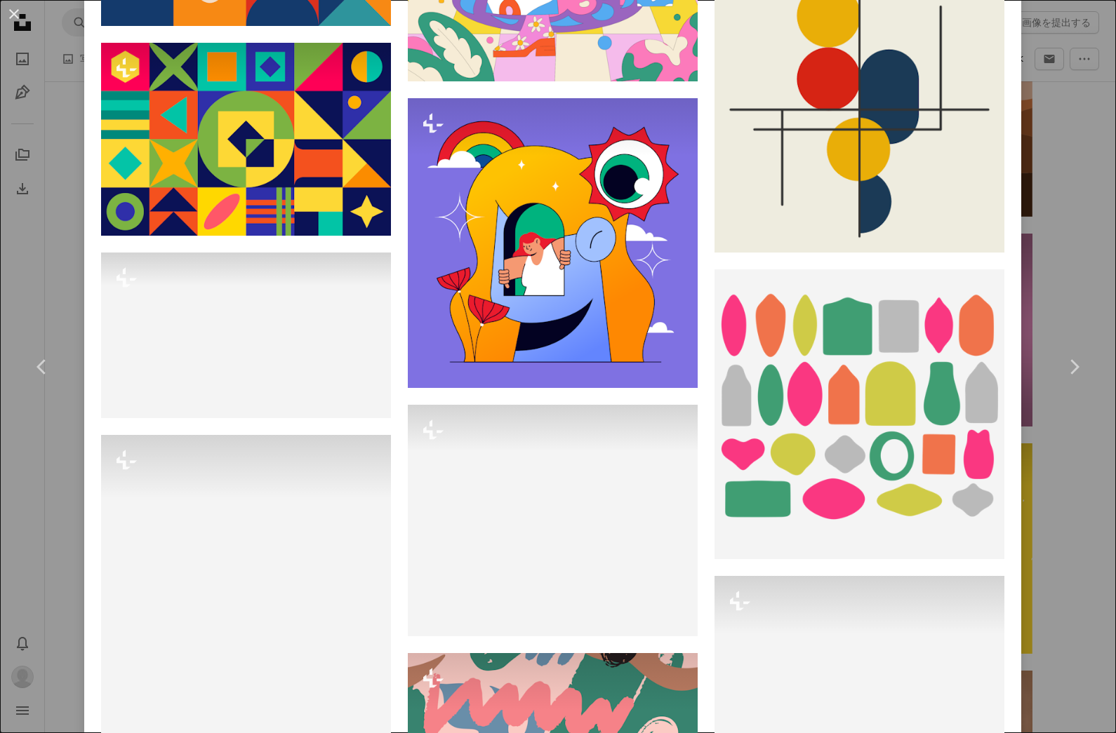
scroll to position [10150, 0]
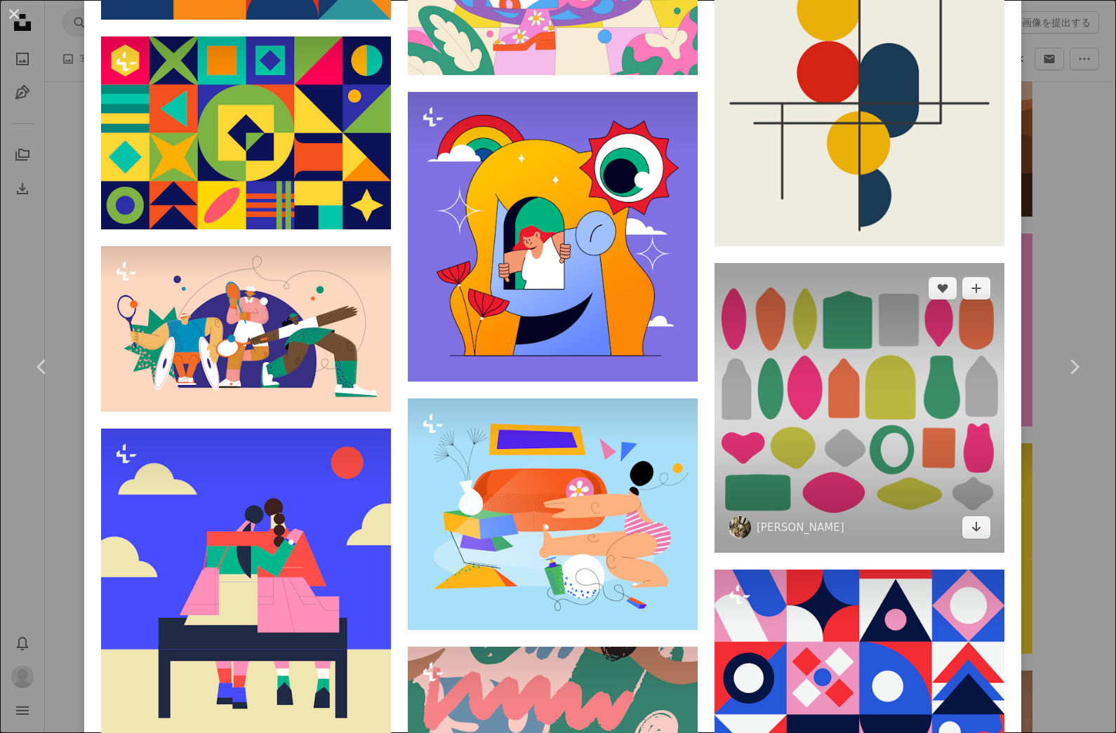
click at [882, 397] on img at bounding box center [859, 408] width 290 height 290
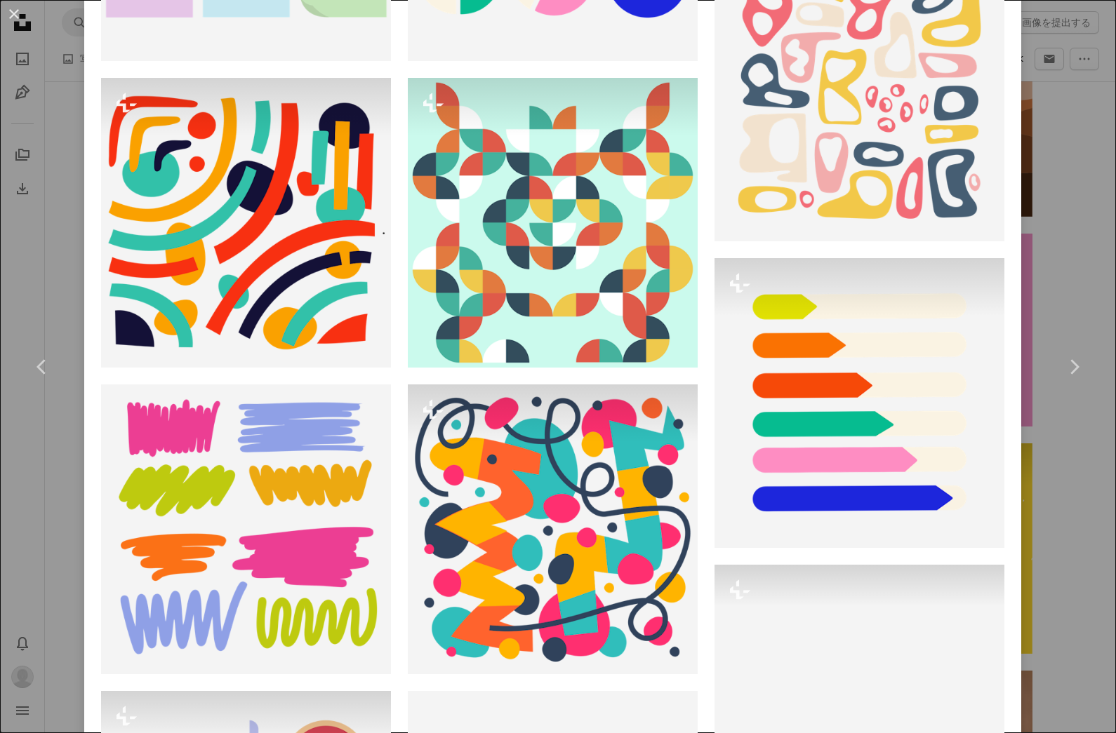
scroll to position [1373, 0]
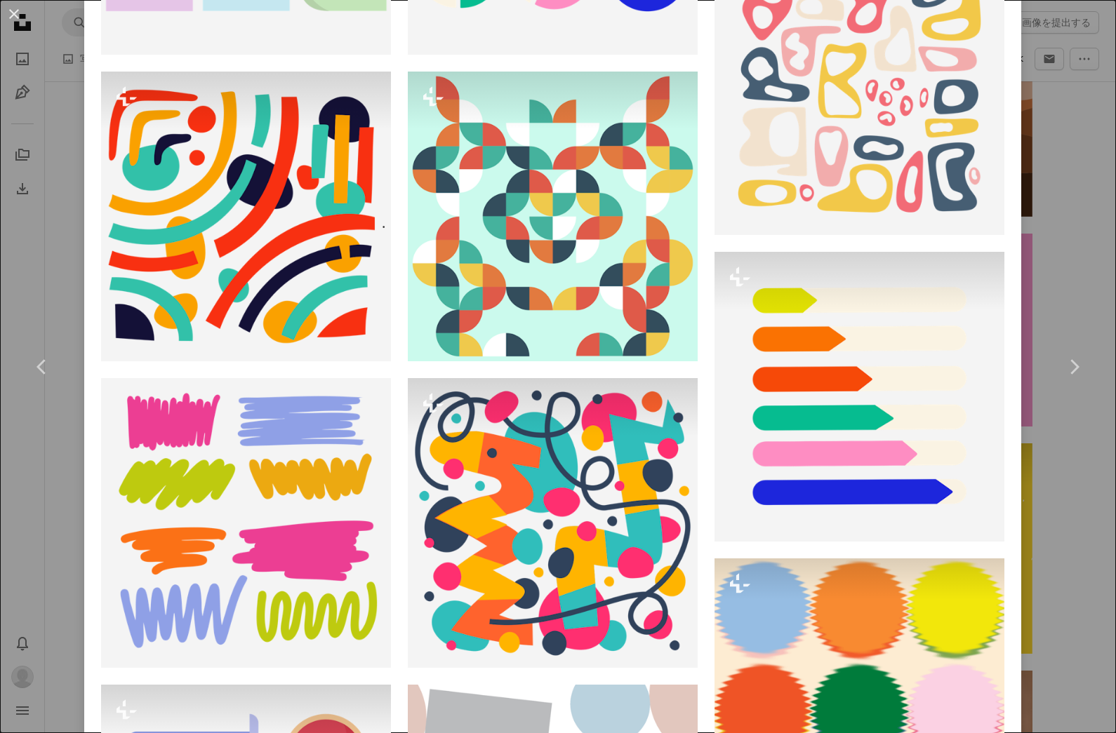
click at [54, 547] on div "An X shape Chevron left Chevron right [PERSON_NAME] heathergreengreen A heart A…" at bounding box center [558, 366] width 1116 height 733
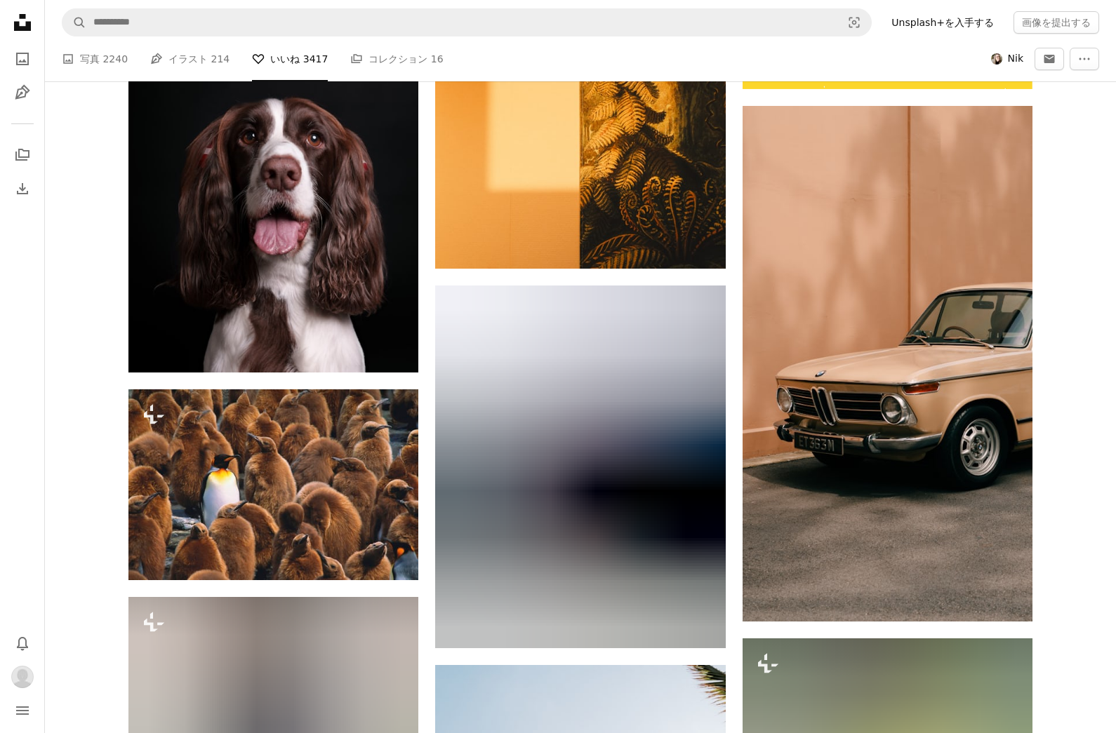
scroll to position [13952, 0]
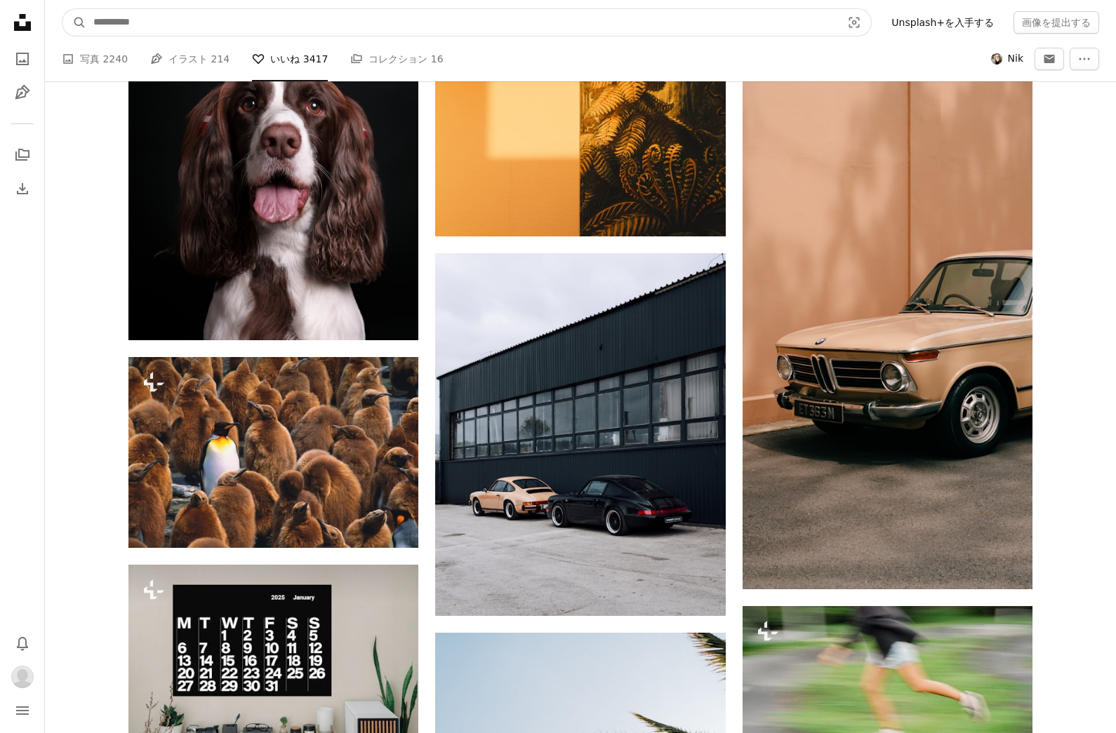
click at [814, 18] on input "サイト内でビジュアルを探す" at bounding box center [461, 22] width 751 height 27
type input "**"
click at [74, 22] on button "A magnifying glass" at bounding box center [74, 22] width 24 height 27
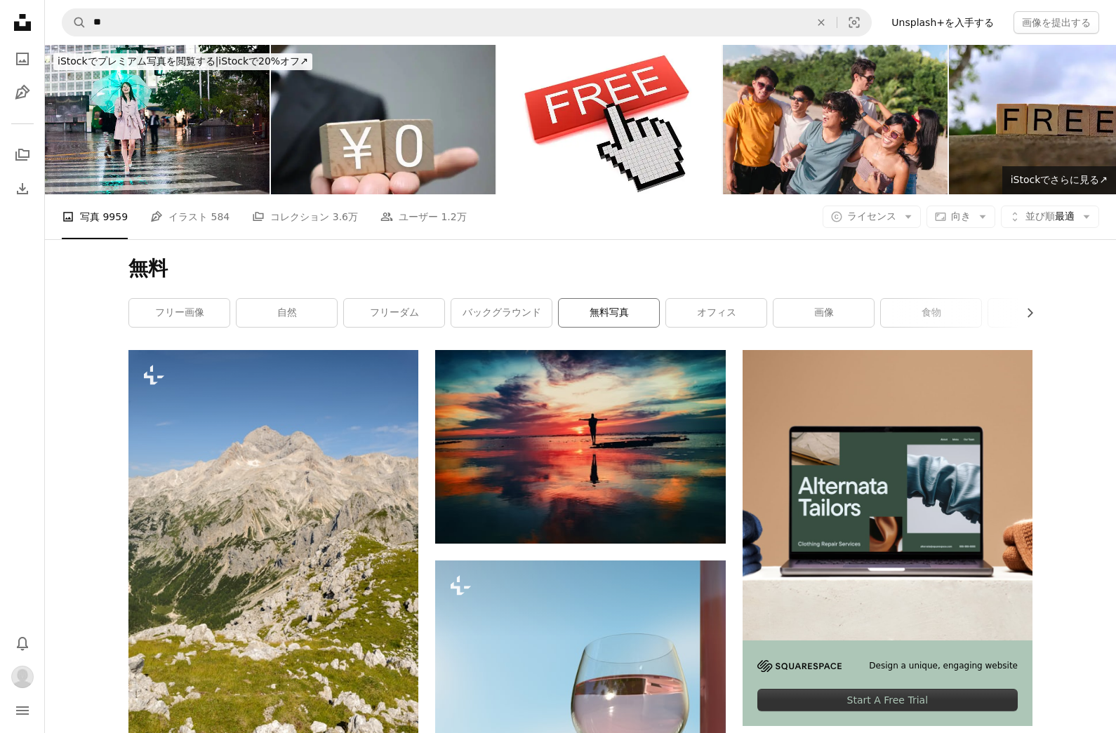
click at [626, 308] on link "無料写真" at bounding box center [609, 313] width 100 height 28
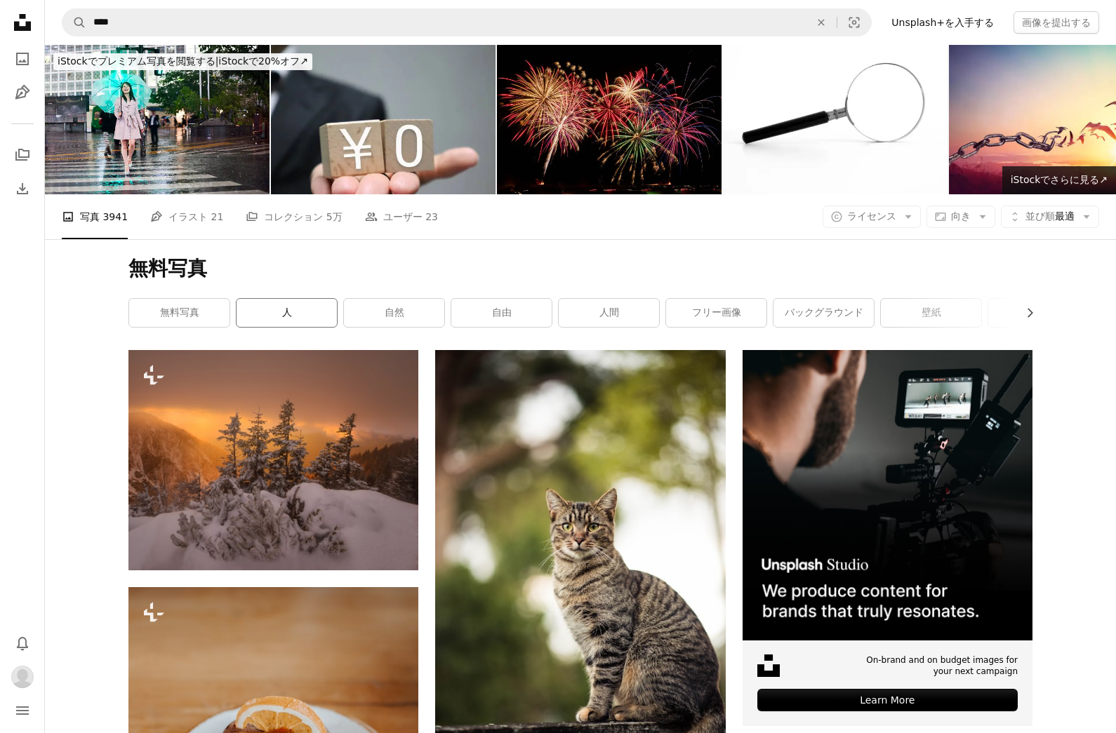
click at [283, 314] on link "人" at bounding box center [286, 313] width 100 height 28
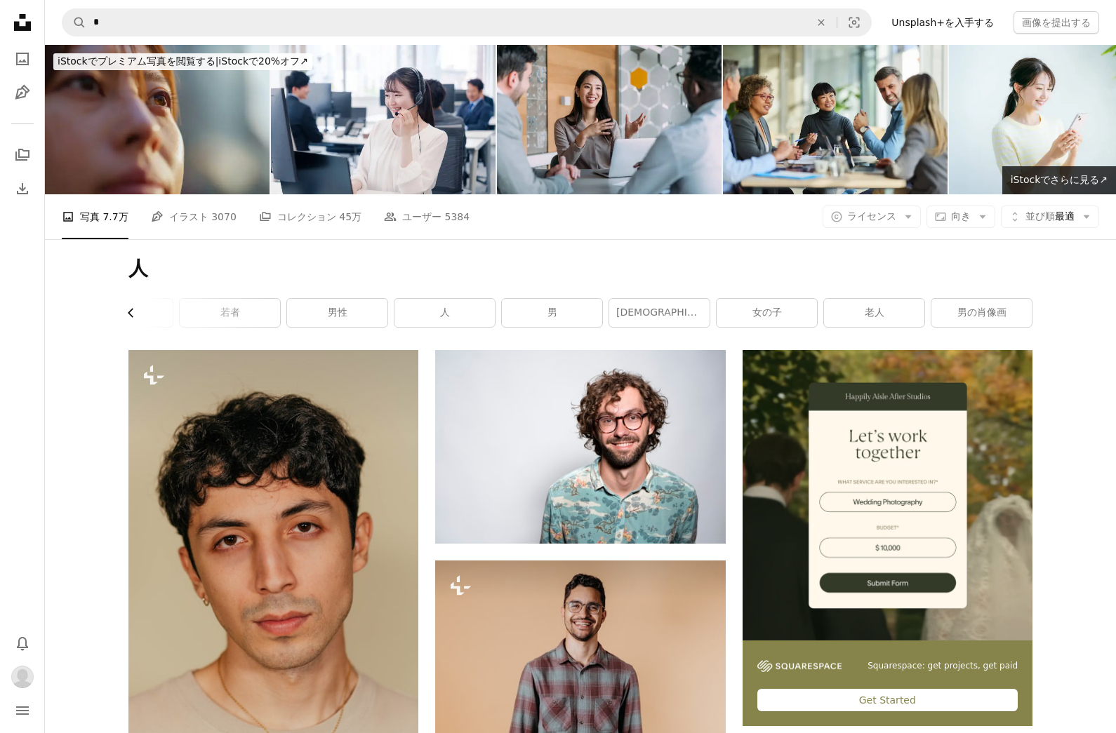
click at [134, 316] on icon "Chevron left" at bounding box center [131, 313] width 14 height 14
click at [126, 312] on icon "Chevron left" at bounding box center [131, 313] width 14 height 14
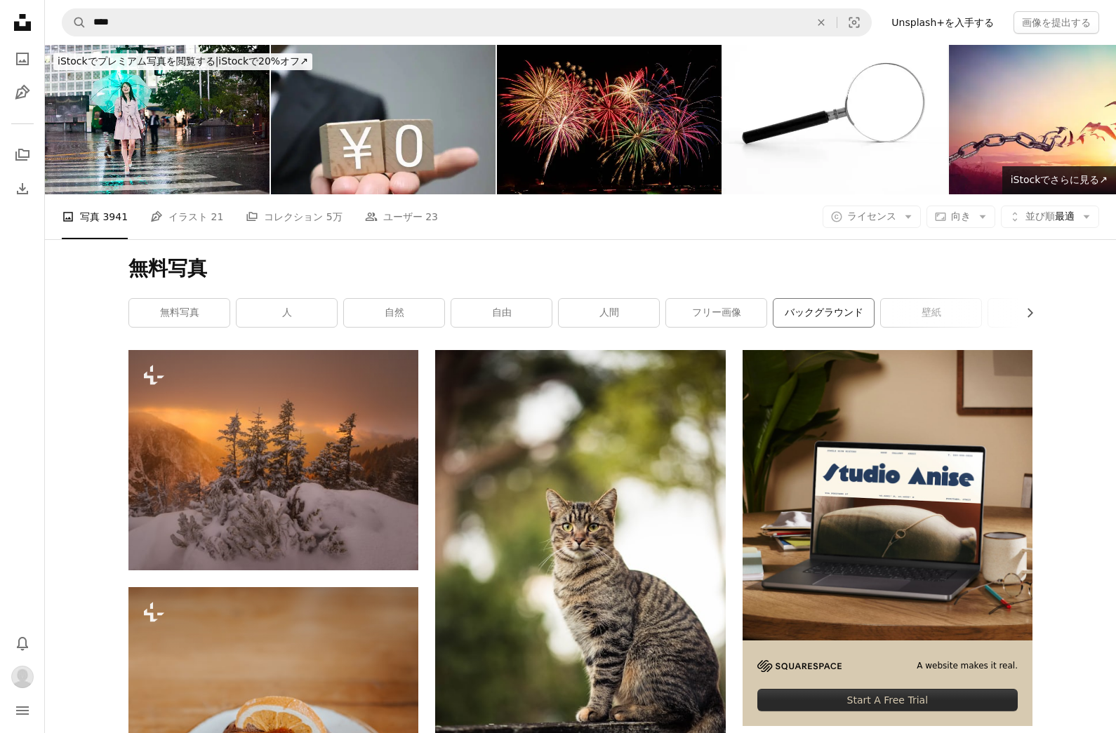
click at [851, 323] on link "バックグラウンド" at bounding box center [823, 313] width 100 height 28
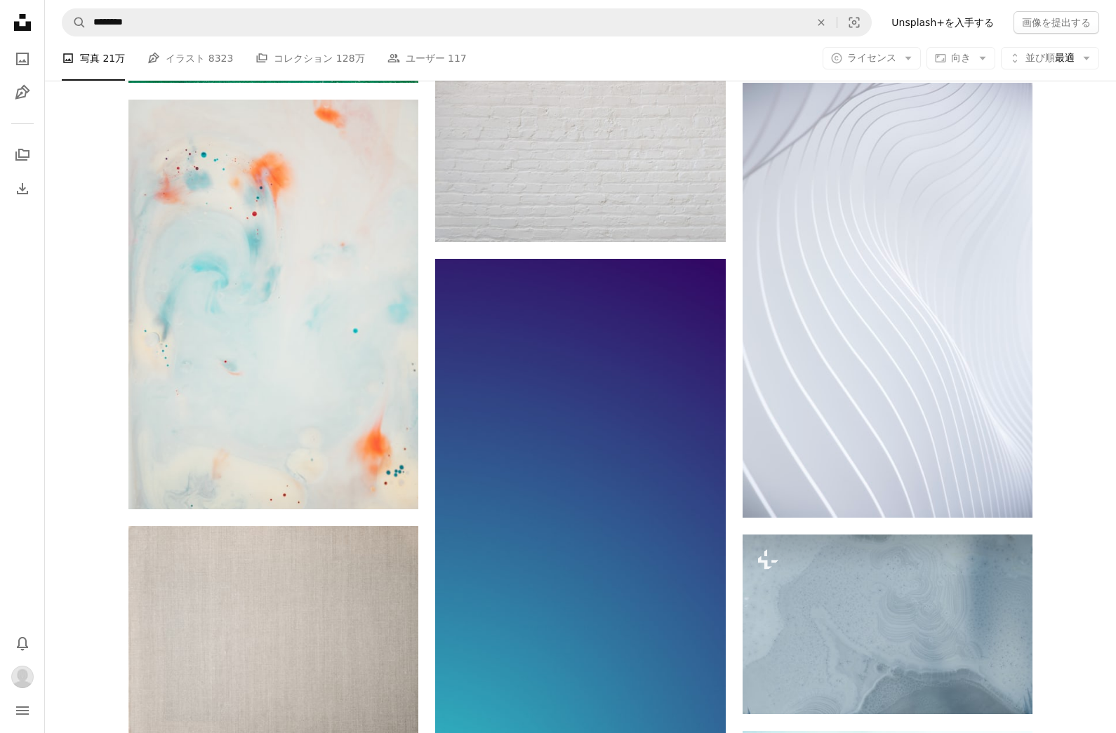
scroll to position [1557, 0]
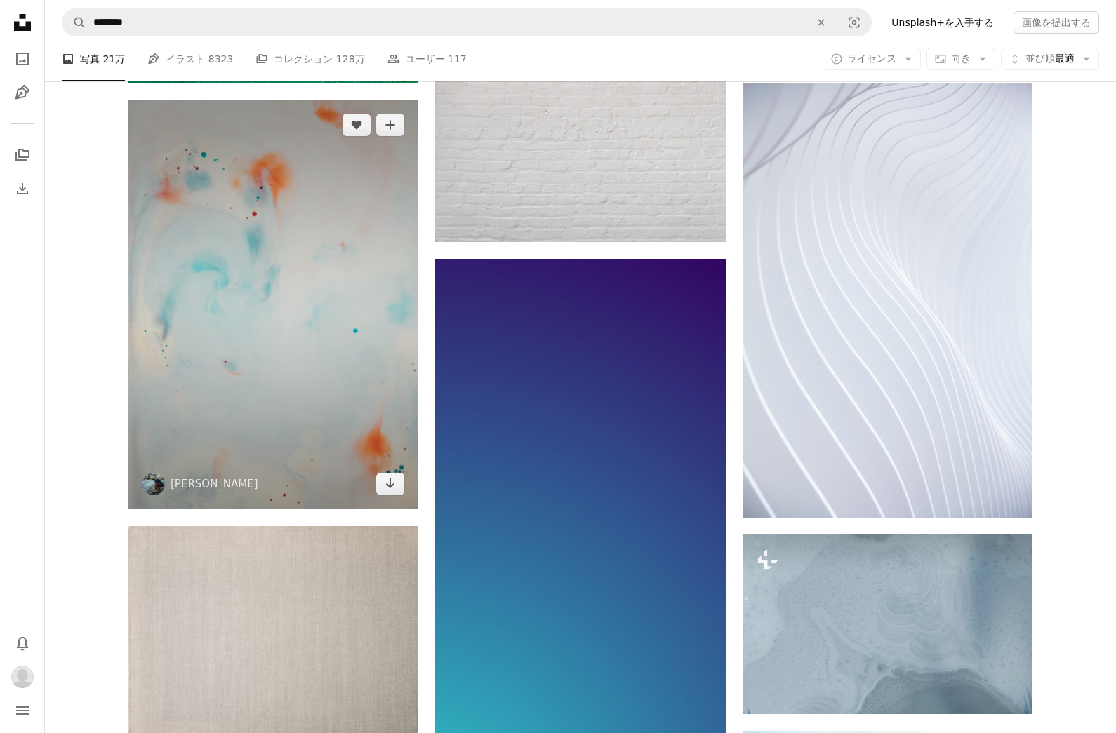
click at [212, 302] on img at bounding box center [273, 305] width 290 height 410
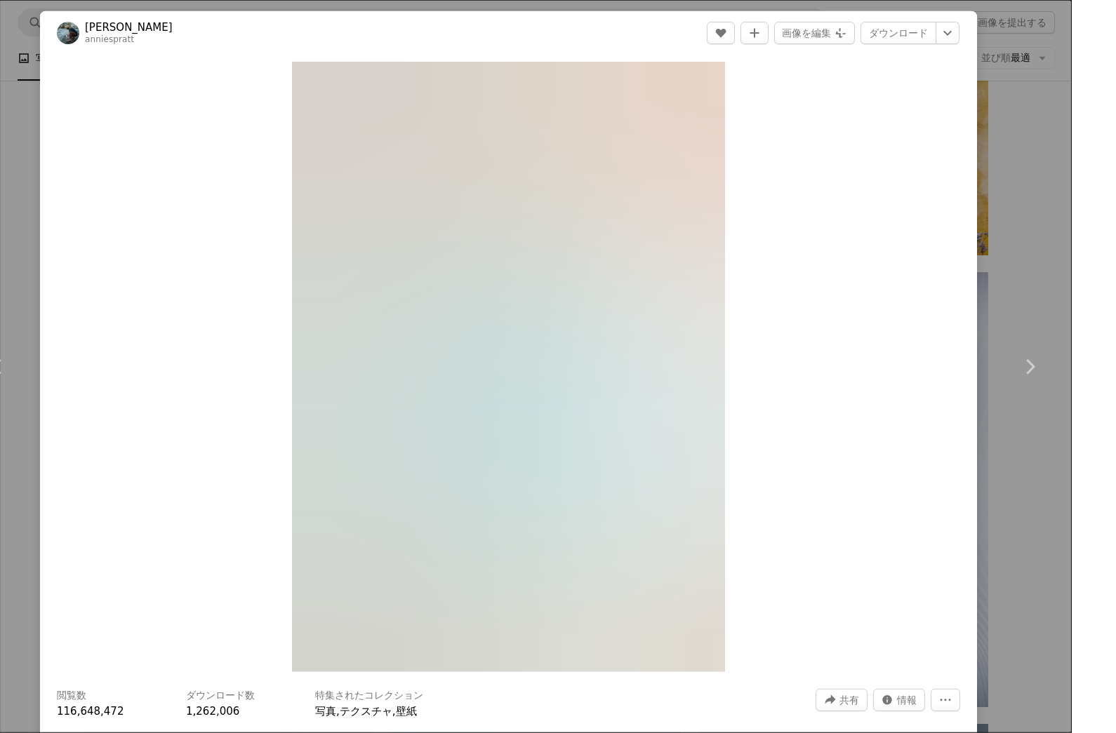
scroll to position [1510, 0]
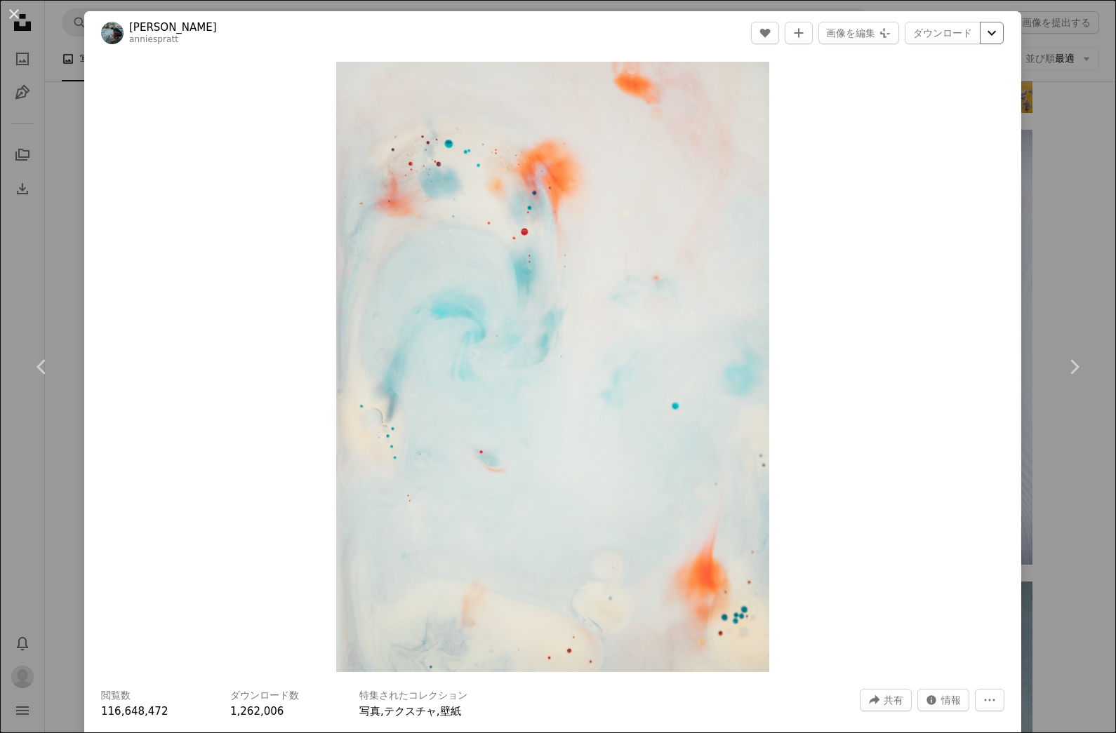
click at [996, 32] on icon "ダウンロードサイズを選択してください" at bounding box center [991, 33] width 8 height 5
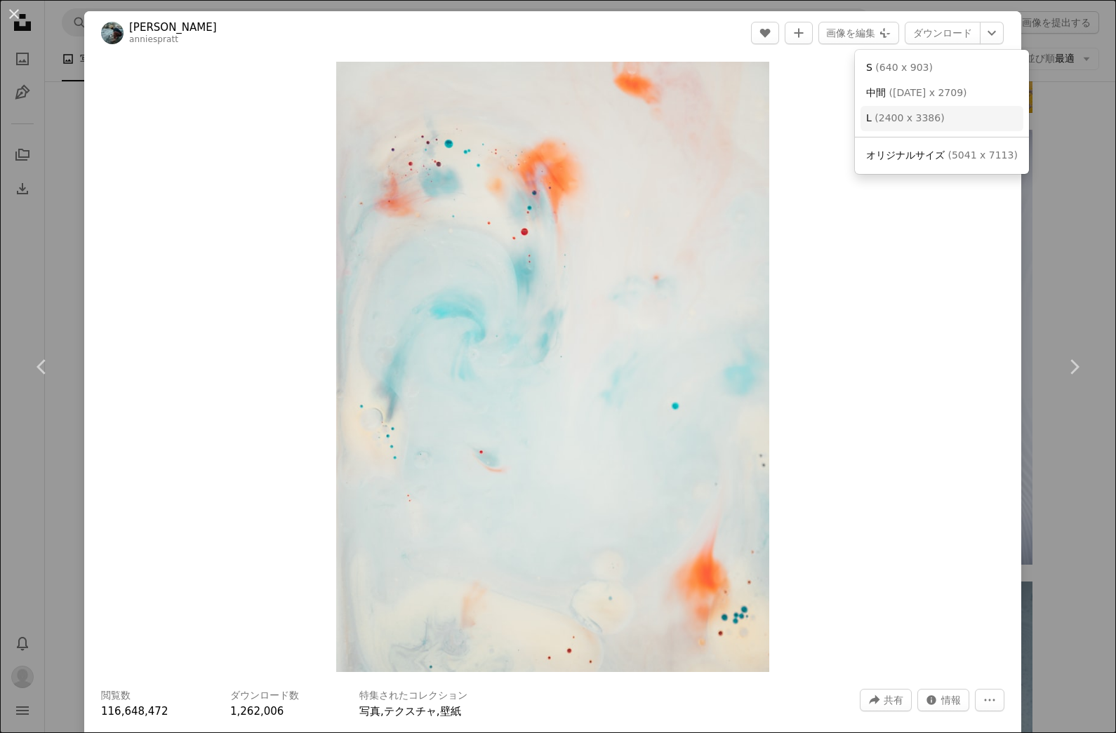
click at [921, 117] on span "( 2400 x 3386 )" at bounding box center [908, 117] width 69 height 11
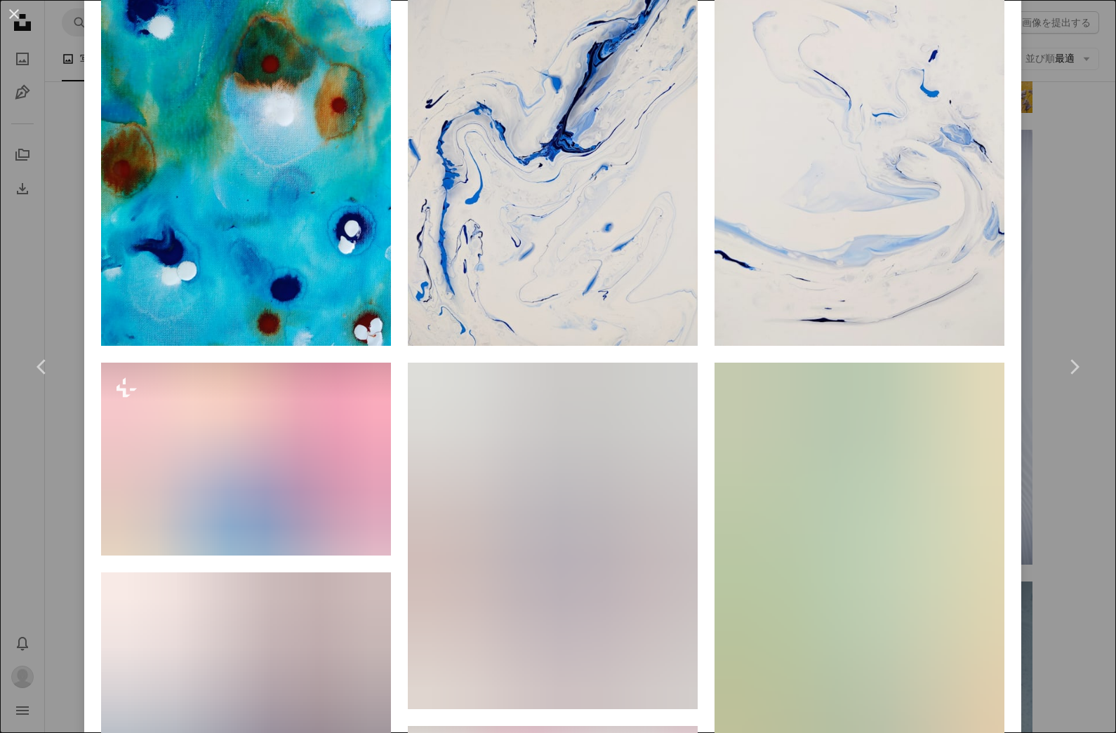
scroll to position [1224, 0]
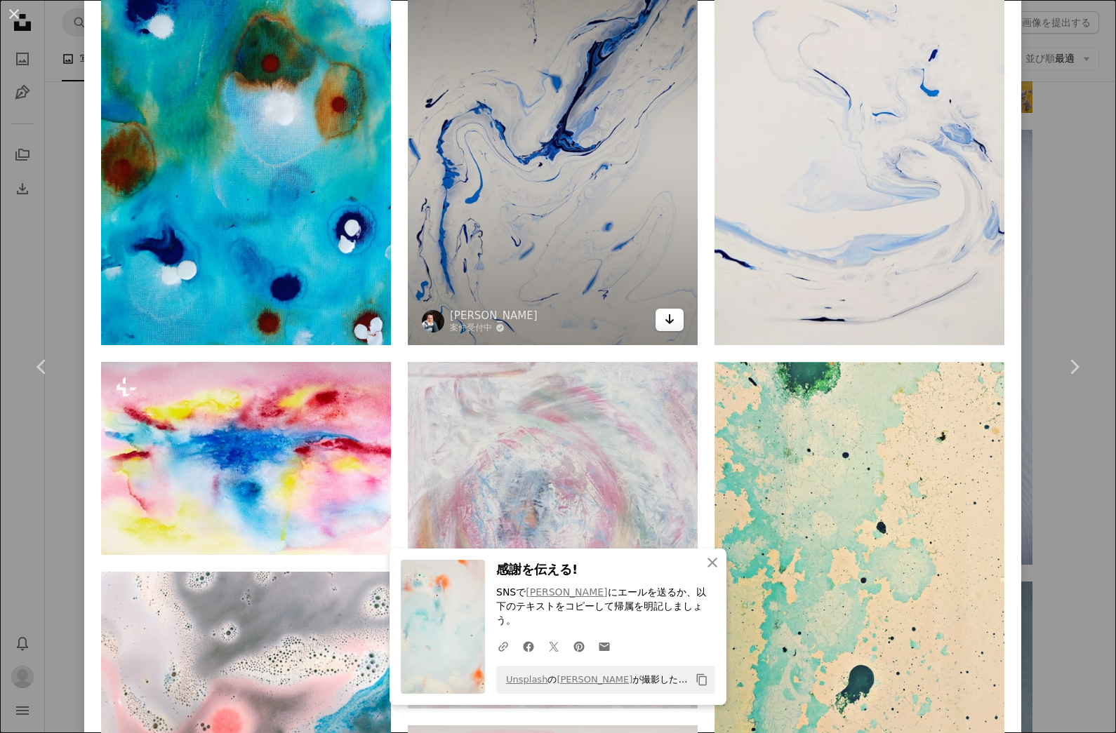
click at [675, 328] on icon "Arrow pointing down" at bounding box center [669, 319] width 11 height 17
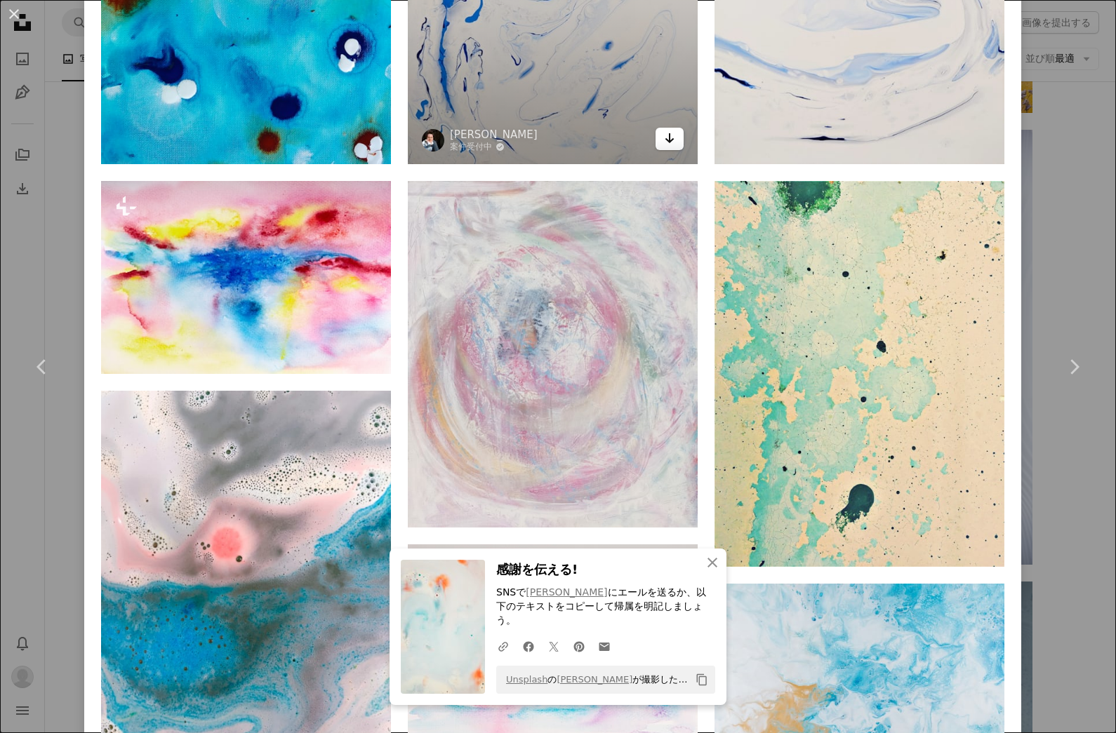
scroll to position [1429, 0]
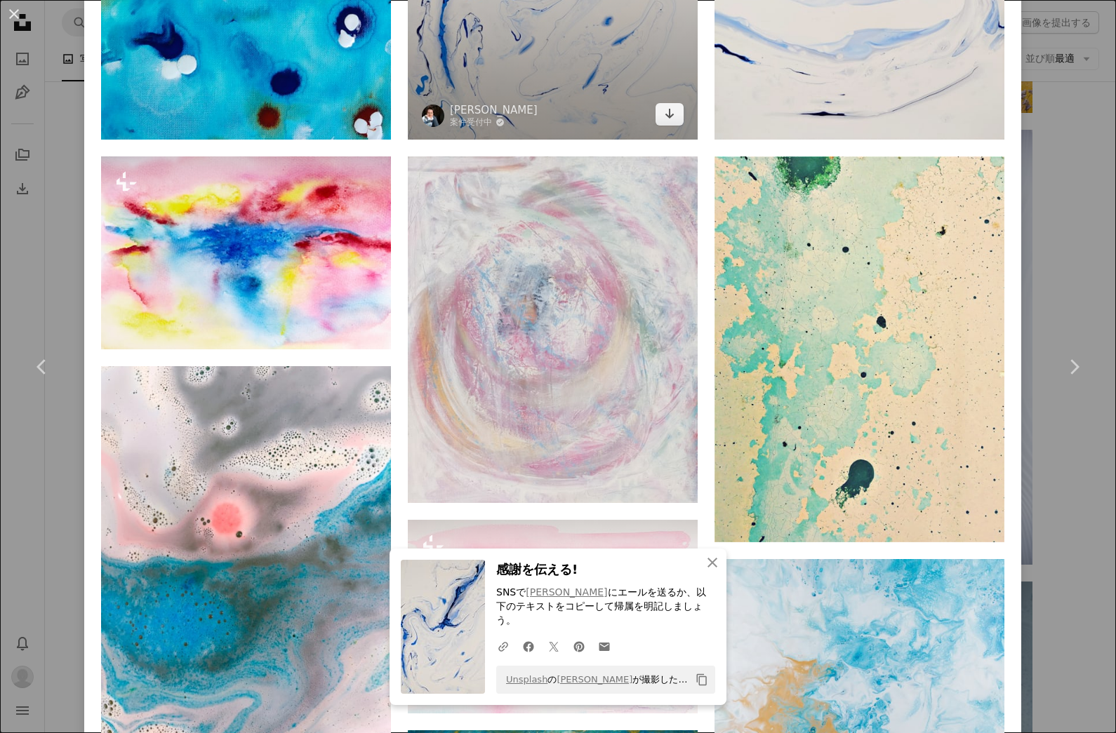
click at [439, 127] on img at bounding box center [433, 116] width 22 height 22
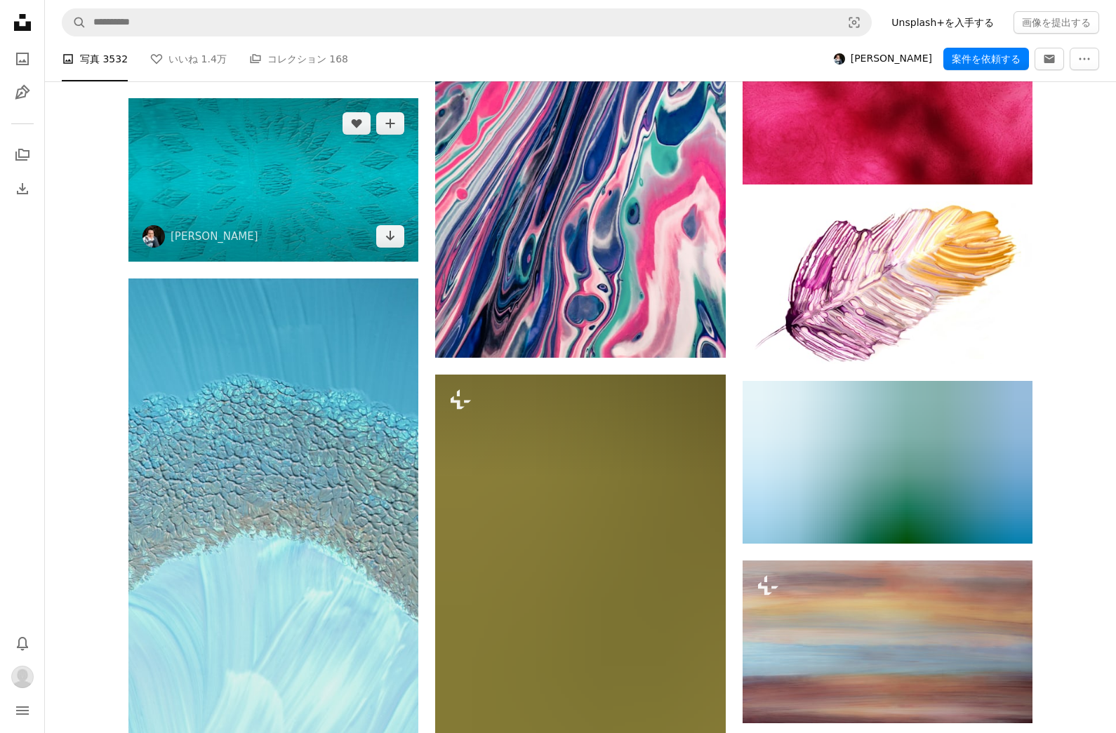
scroll to position [5608, 0]
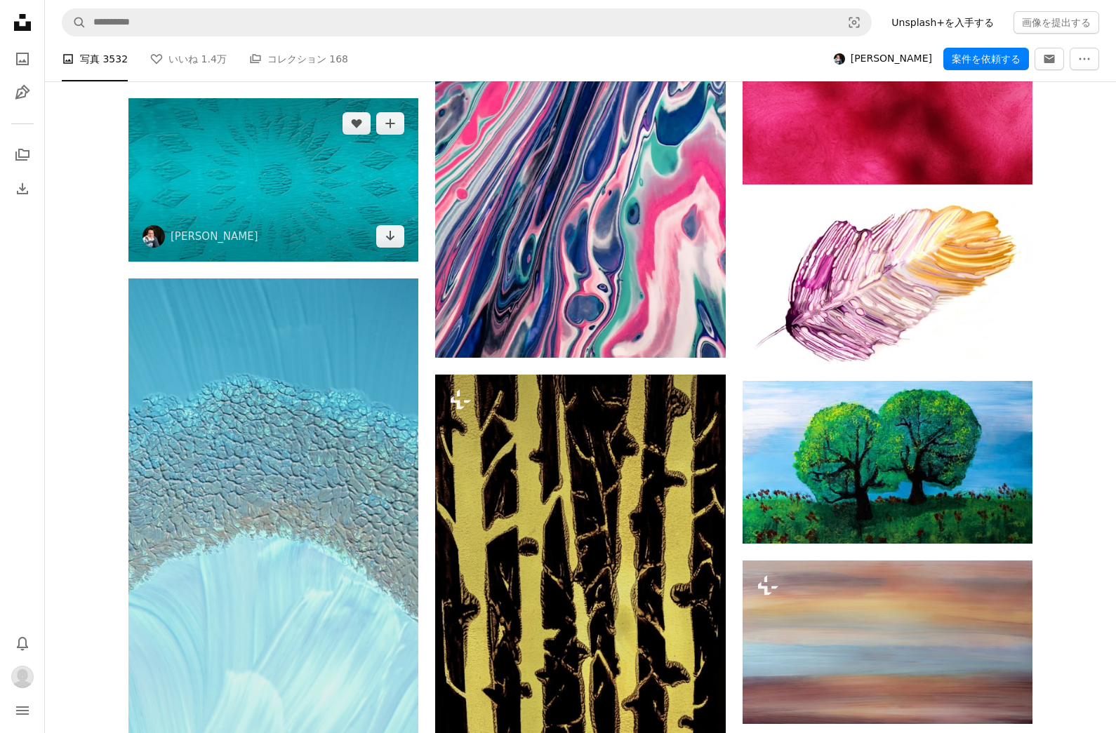
click at [225, 147] on img at bounding box center [273, 179] width 290 height 163
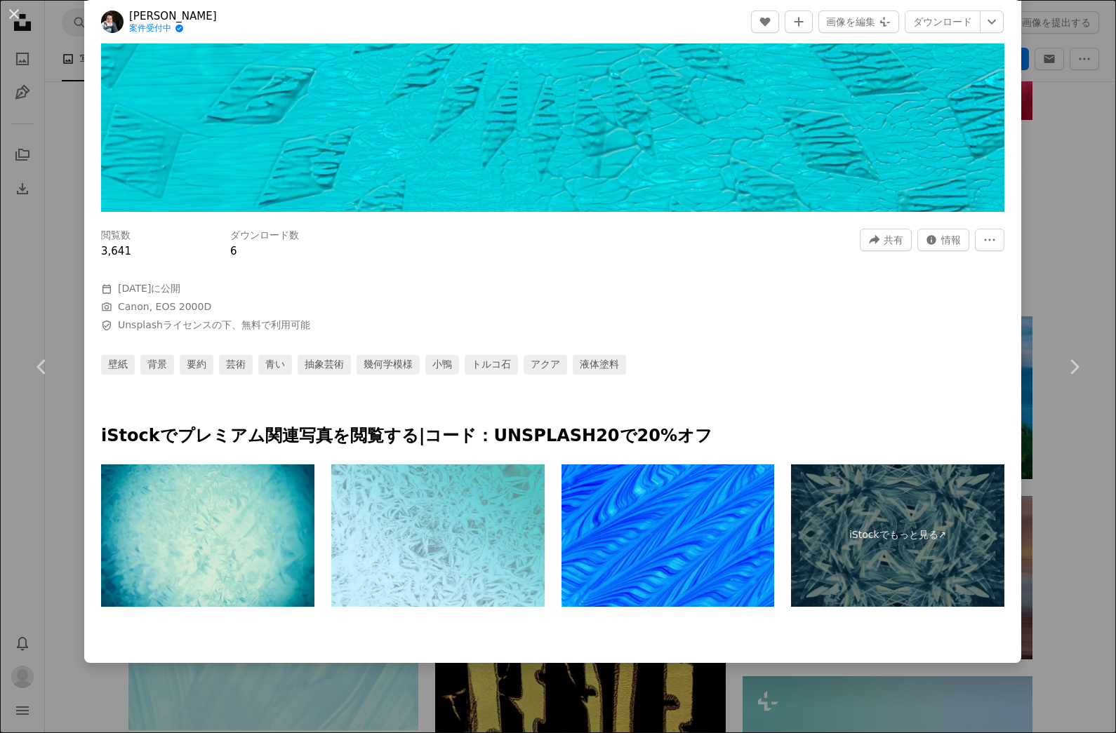
scroll to position [358, 0]
click at [49, 433] on link "Chevron left" at bounding box center [42, 367] width 84 height 135
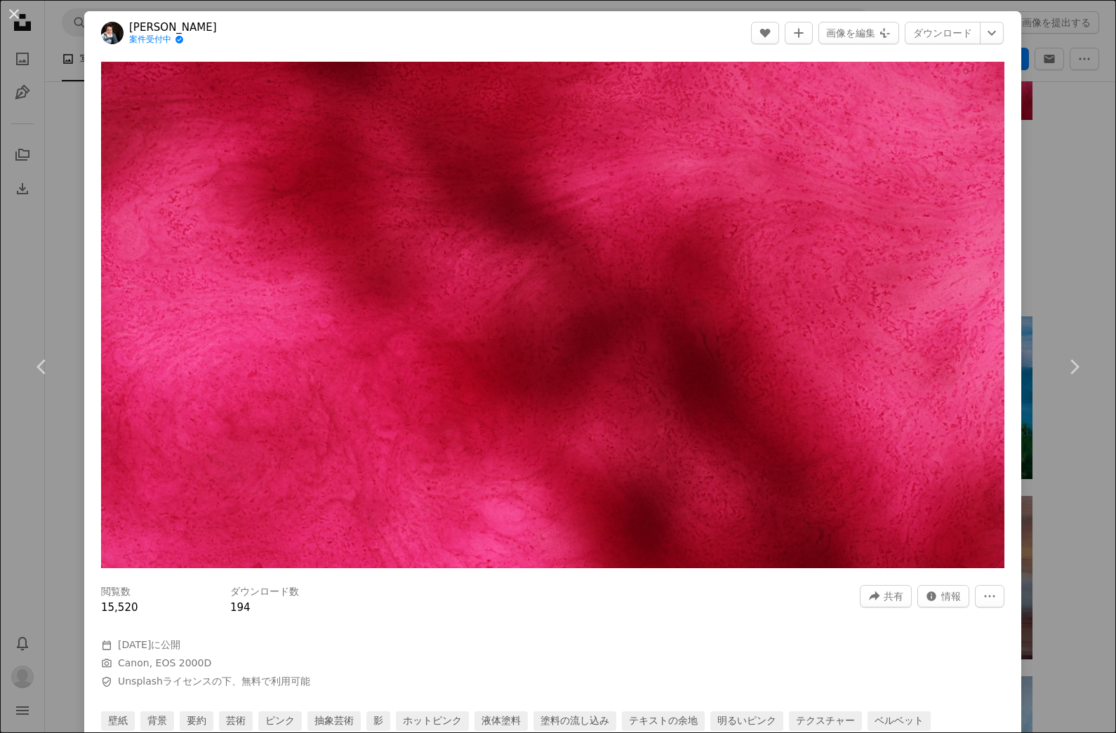
click at [41, 577] on div "An X shape Chevron left Chevron right [PERSON_NAME] 案件受付中 A checkmark inside of…" at bounding box center [558, 366] width 1116 height 733
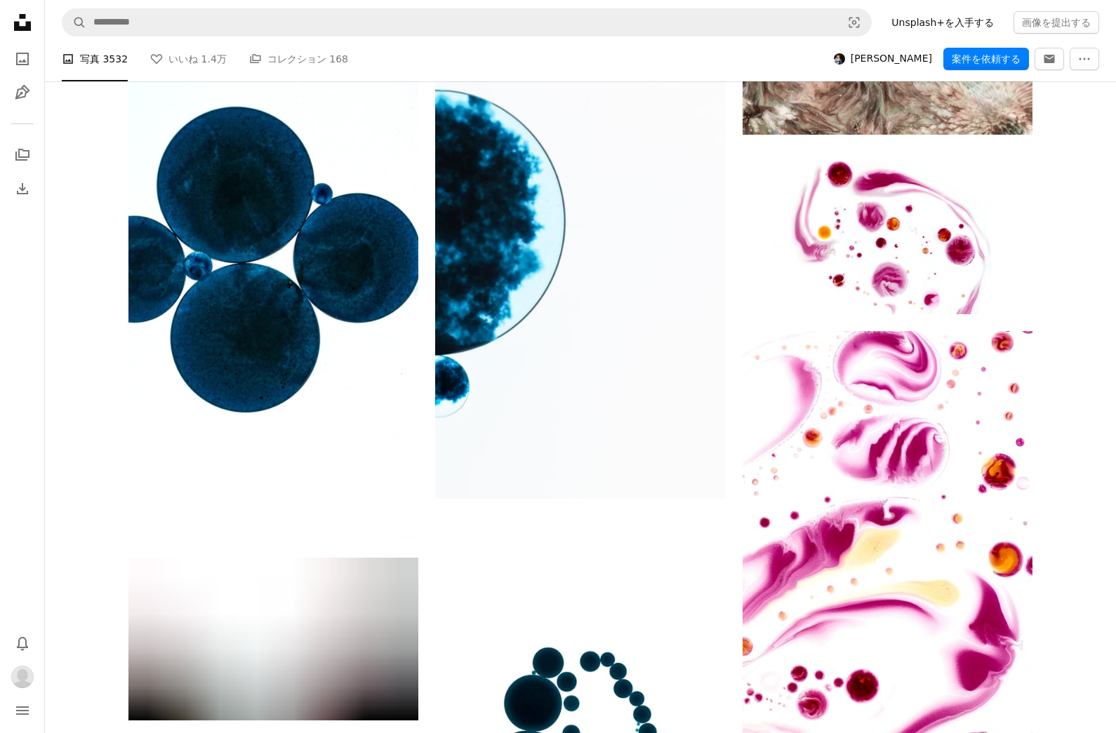
scroll to position [12642, 0]
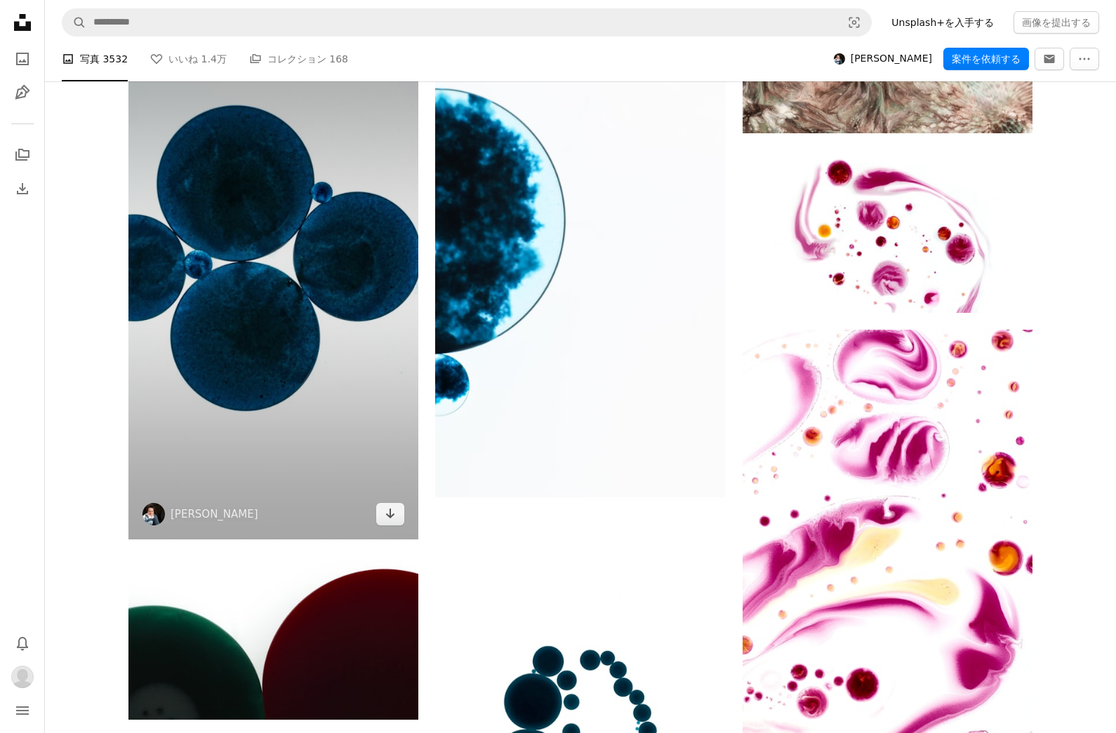
click at [204, 336] on img at bounding box center [273, 281] width 290 height 517
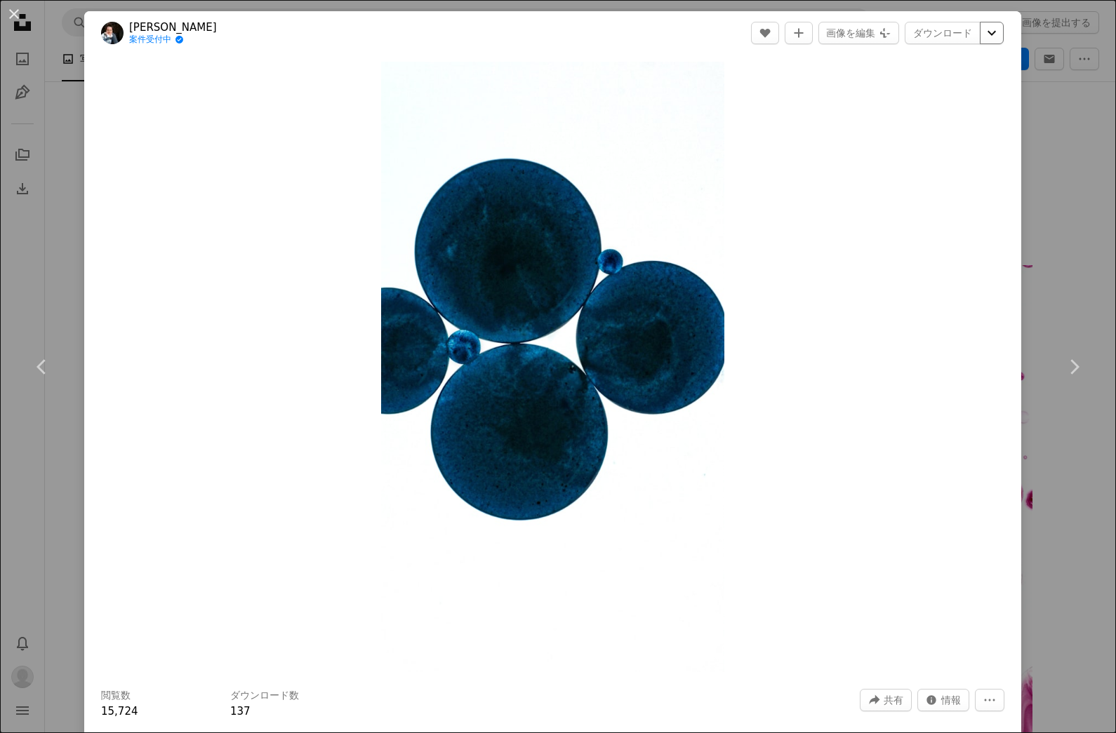
click at [996, 34] on icon "ダウンロードサイズを選択してください" at bounding box center [991, 33] width 8 height 5
click at [937, 90] on span "( [DATE] x 3420 )" at bounding box center [917, 92] width 69 height 11
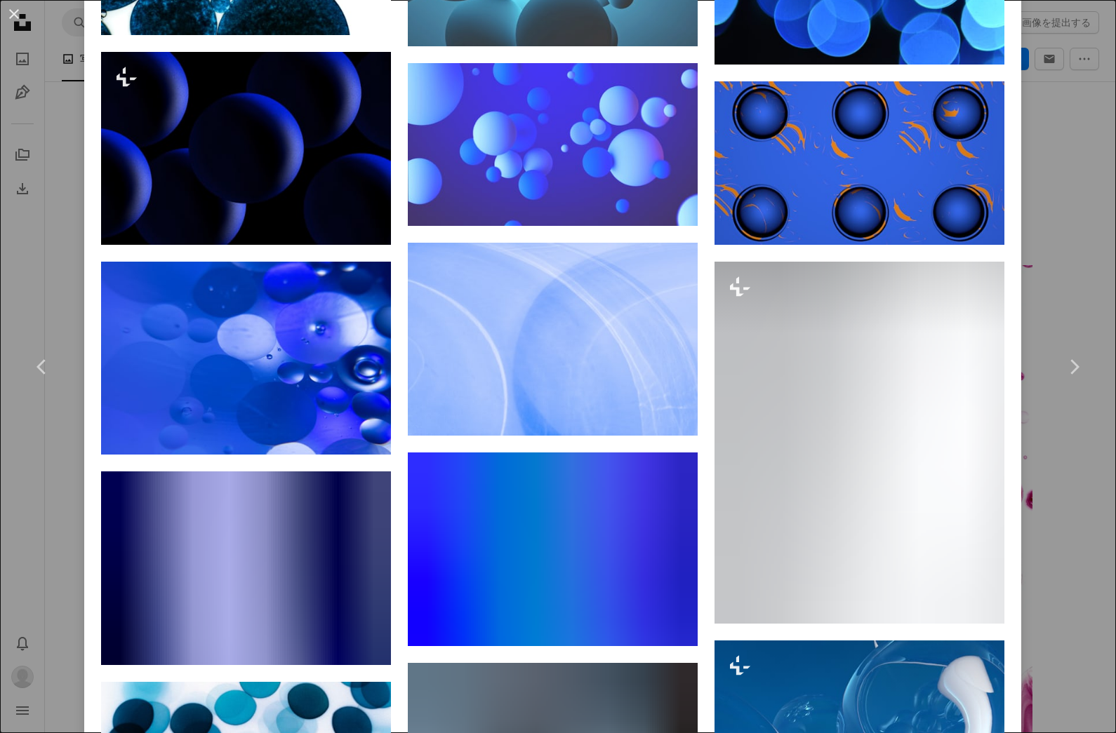
scroll to position [1304, 0]
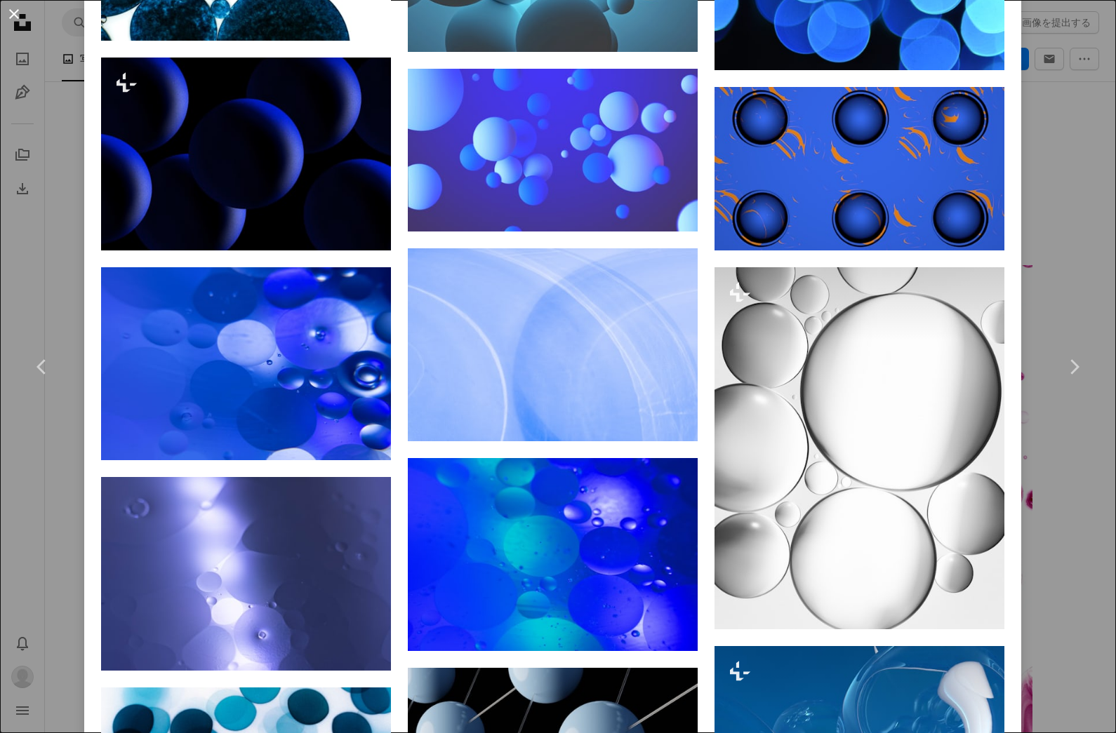
click at [6, 17] on button "An X shape" at bounding box center [14, 14] width 17 height 17
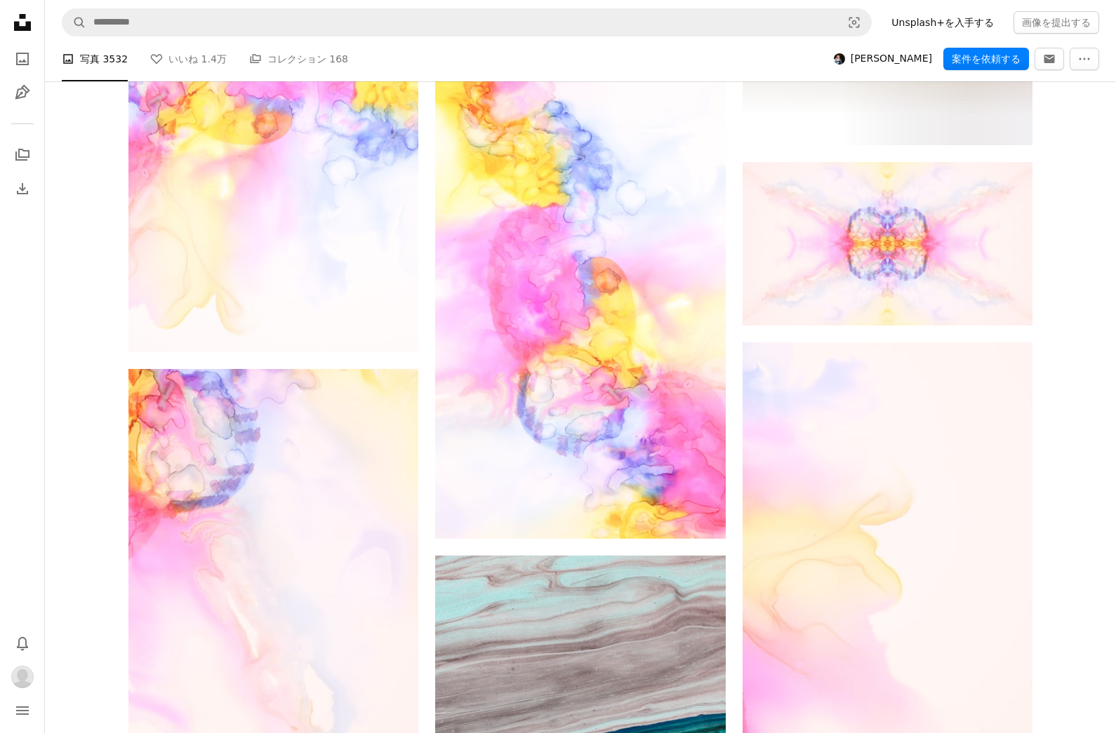
scroll to position [27841, 0]
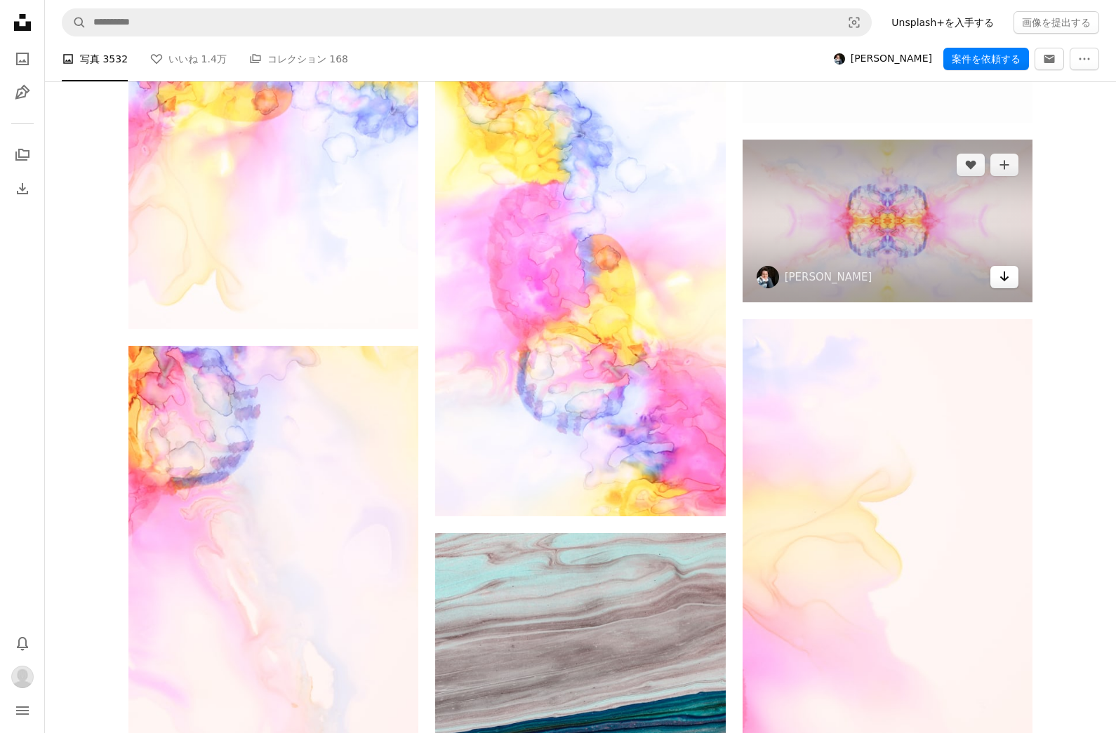
click at [1003, 268] on icon "Arrow pointing down" at bounding box center [1003, 276] width 11 height 17
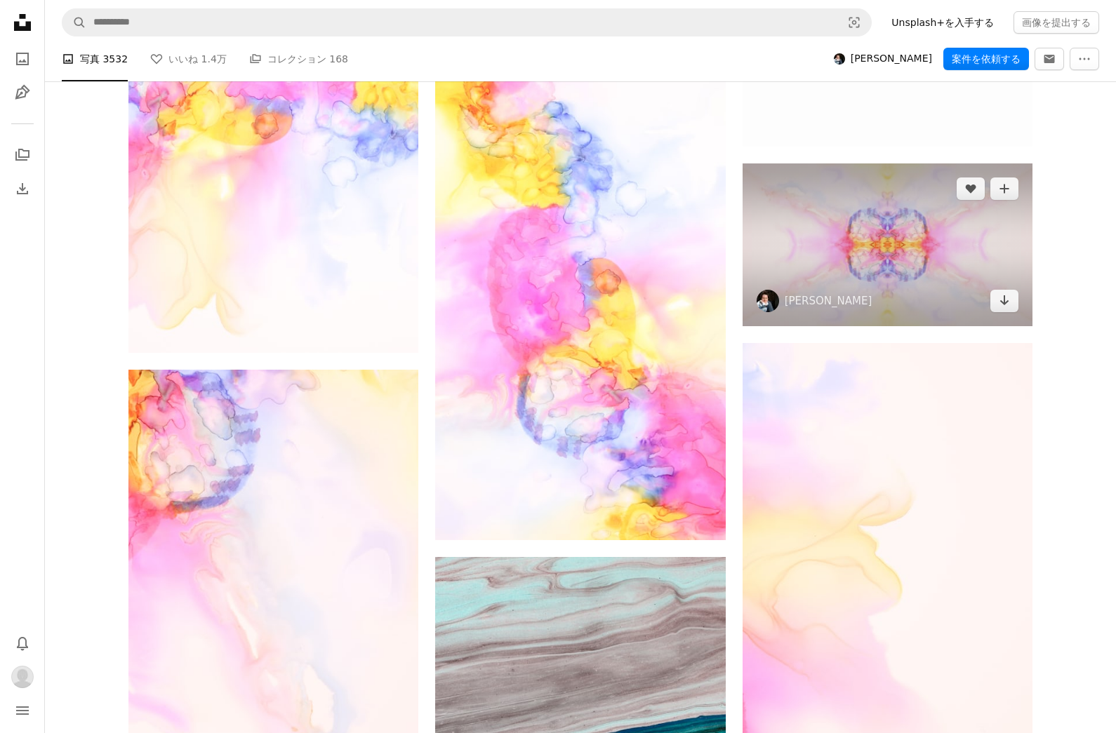
scroll to position [27817, 0]
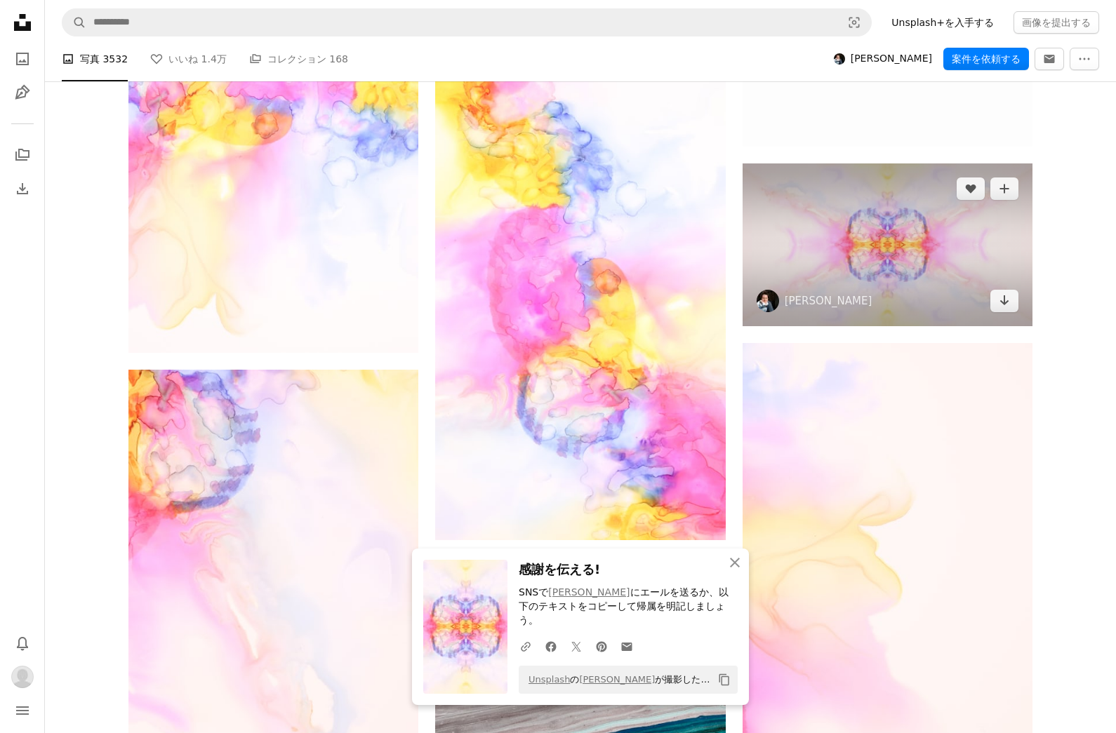
click at [975, 233] on img at bounding box center [887, 244] width 290 height 163
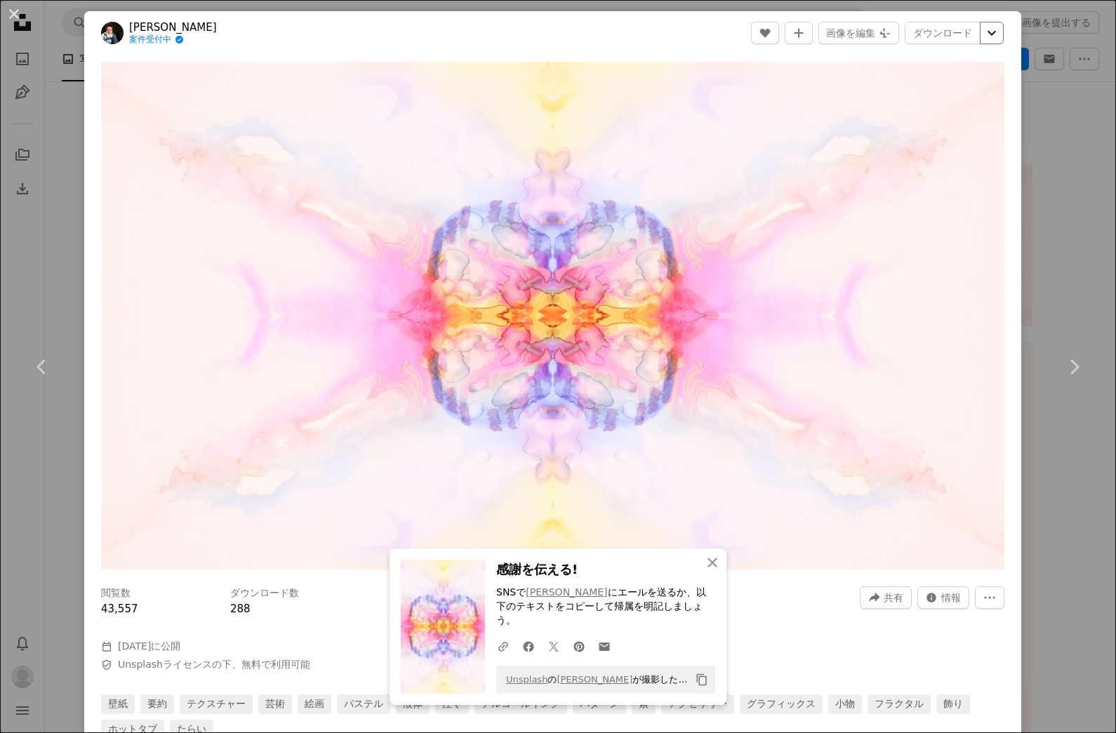
click at [996, 35] on icon "Chevron down" at bounding box center [991, 33] width 22 height 17
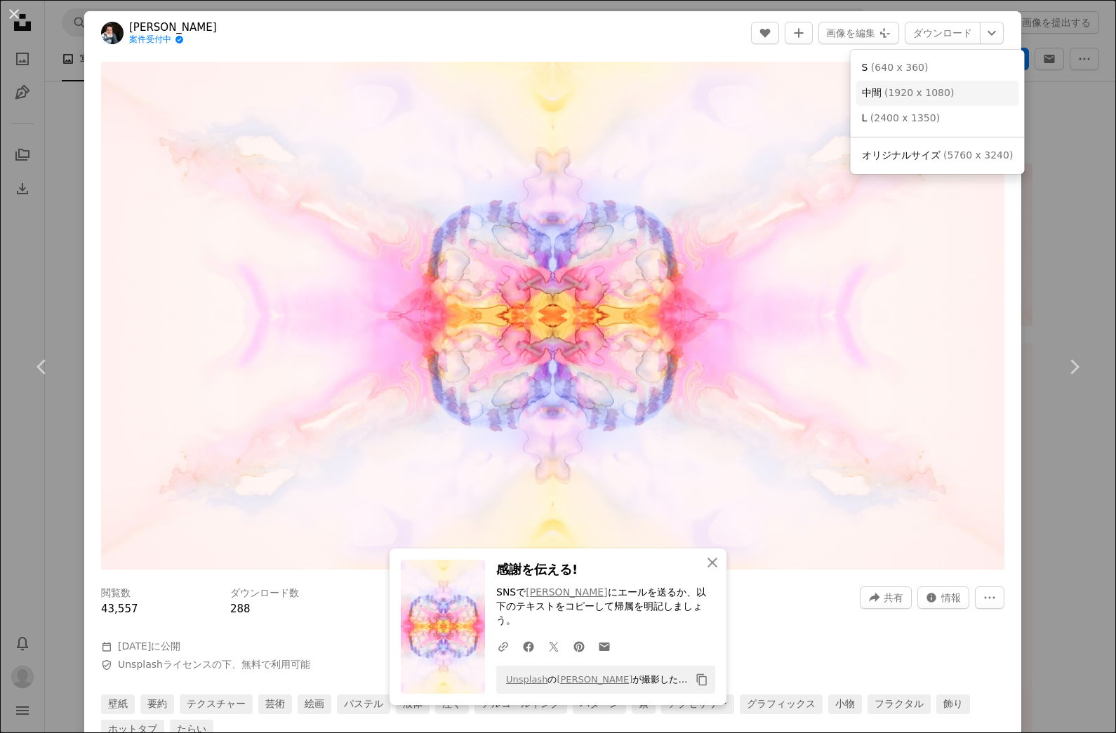
click at [937, 94] on span "( 1920 x 1080 )" at bounding box center [918, 92] width 69 height 11
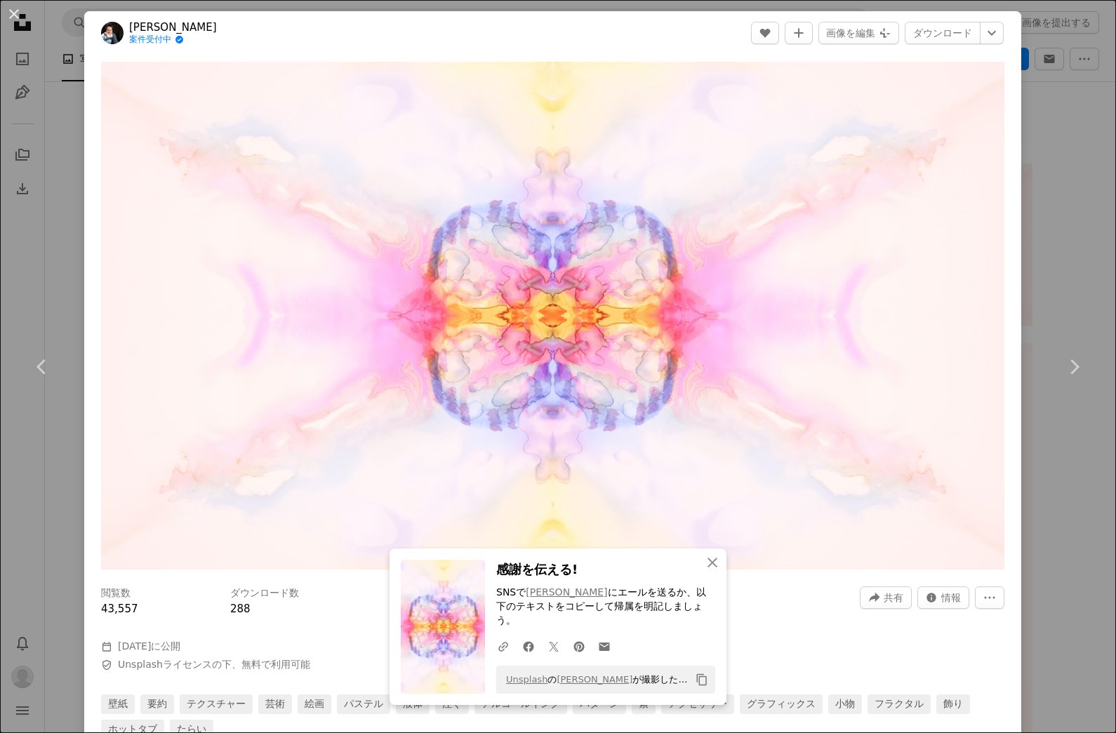
click at [1021, 26] on header "[PERSON_NAME] 案件受付中 A checkmark inside of a circle A heart A plus sign 画像を編集 Pl…" at bounding box center [552, 33] width 937 height 44
click at [1003, 36] on icon "Chevron down" at bounding box center [991, 33] width 22 height 17
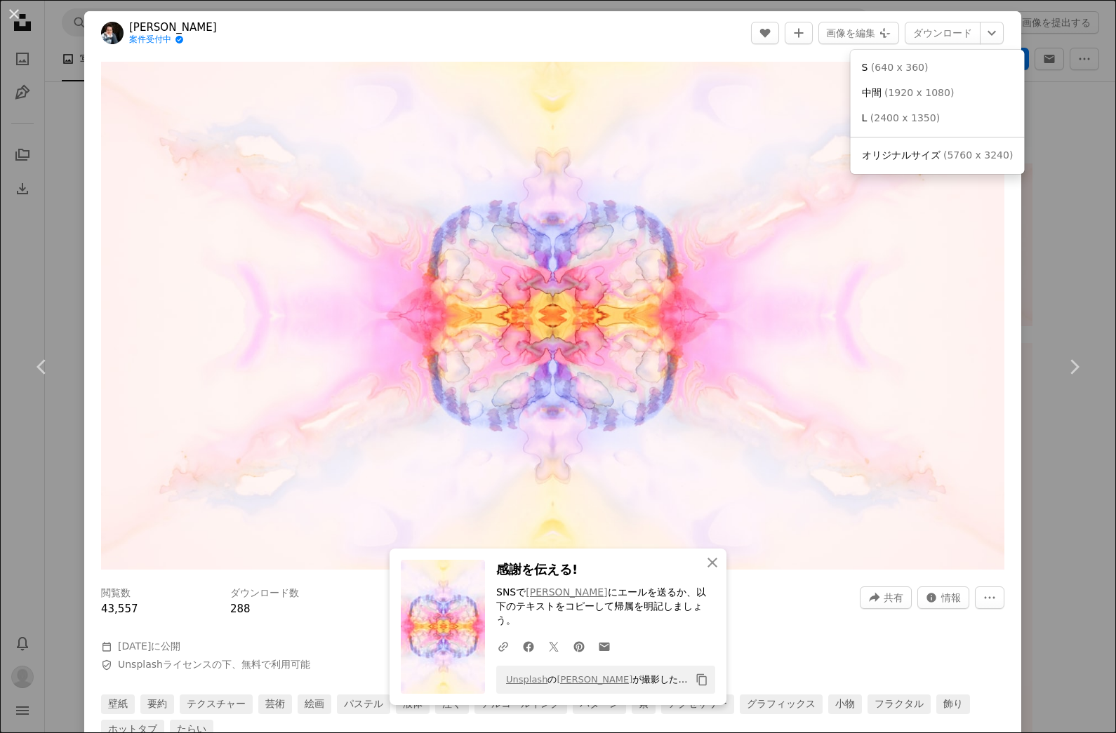
click at [902, 98] on span "( 1920 x 1080 )" at bounding box center [918, 92] width 69 height 11
